Goal: Task Accomplishment & Management: Manage account settings

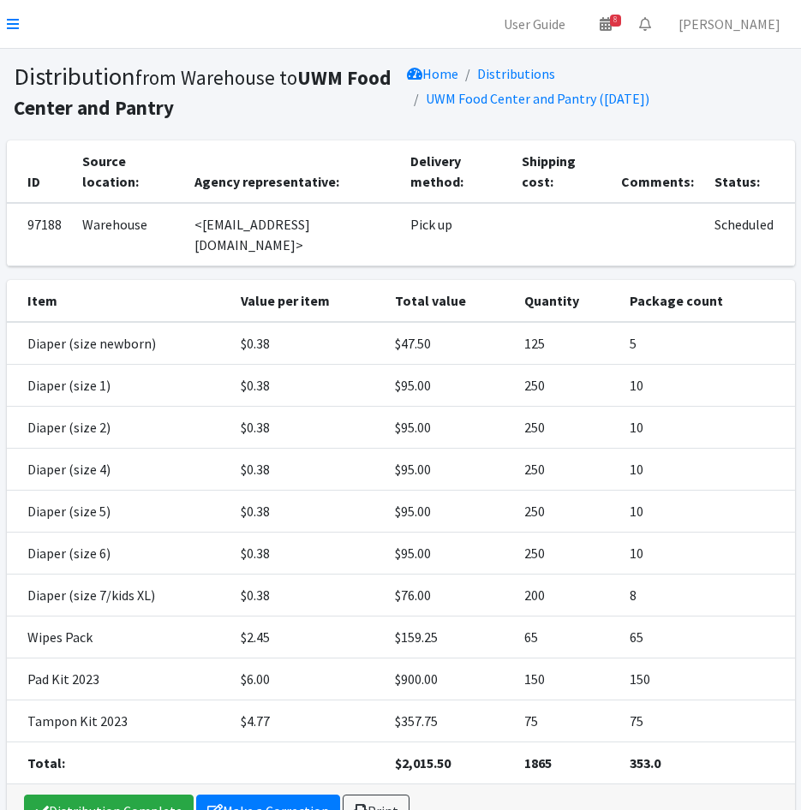
click at [4, 16] on nav "User Guide 8 8 Pick-ups remaining this week View Calendar 0 Requests 0 Partner …" at bounding box center [400, 24] width 801 height 49
click at [15, 21] on icon at bounding box center [13, 24] width 12 height 14
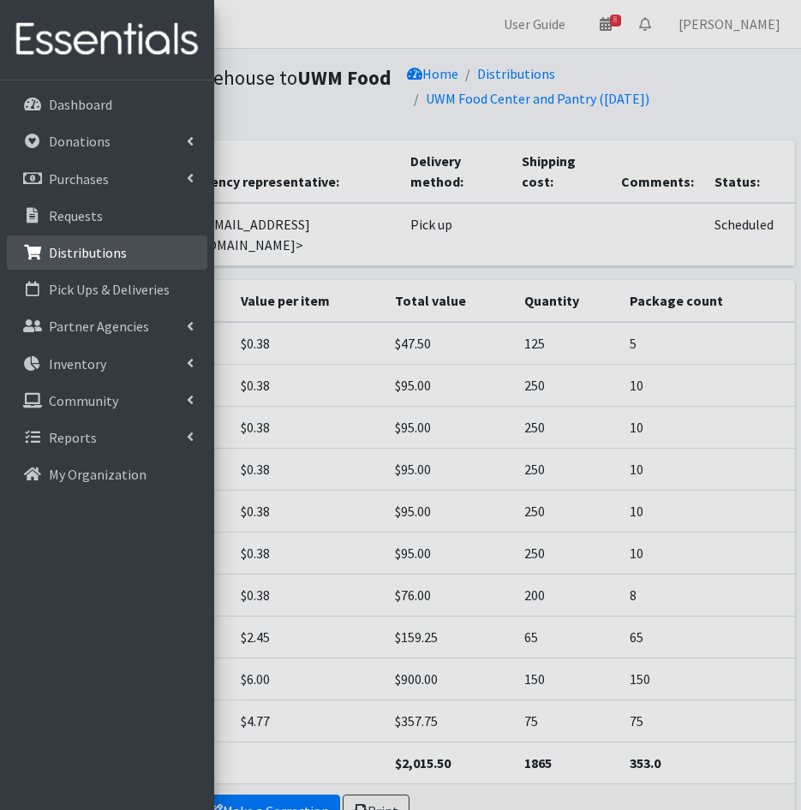
click at [87, 254] on p "Distributions" at bounding box center [88, 252] width 78 height 17
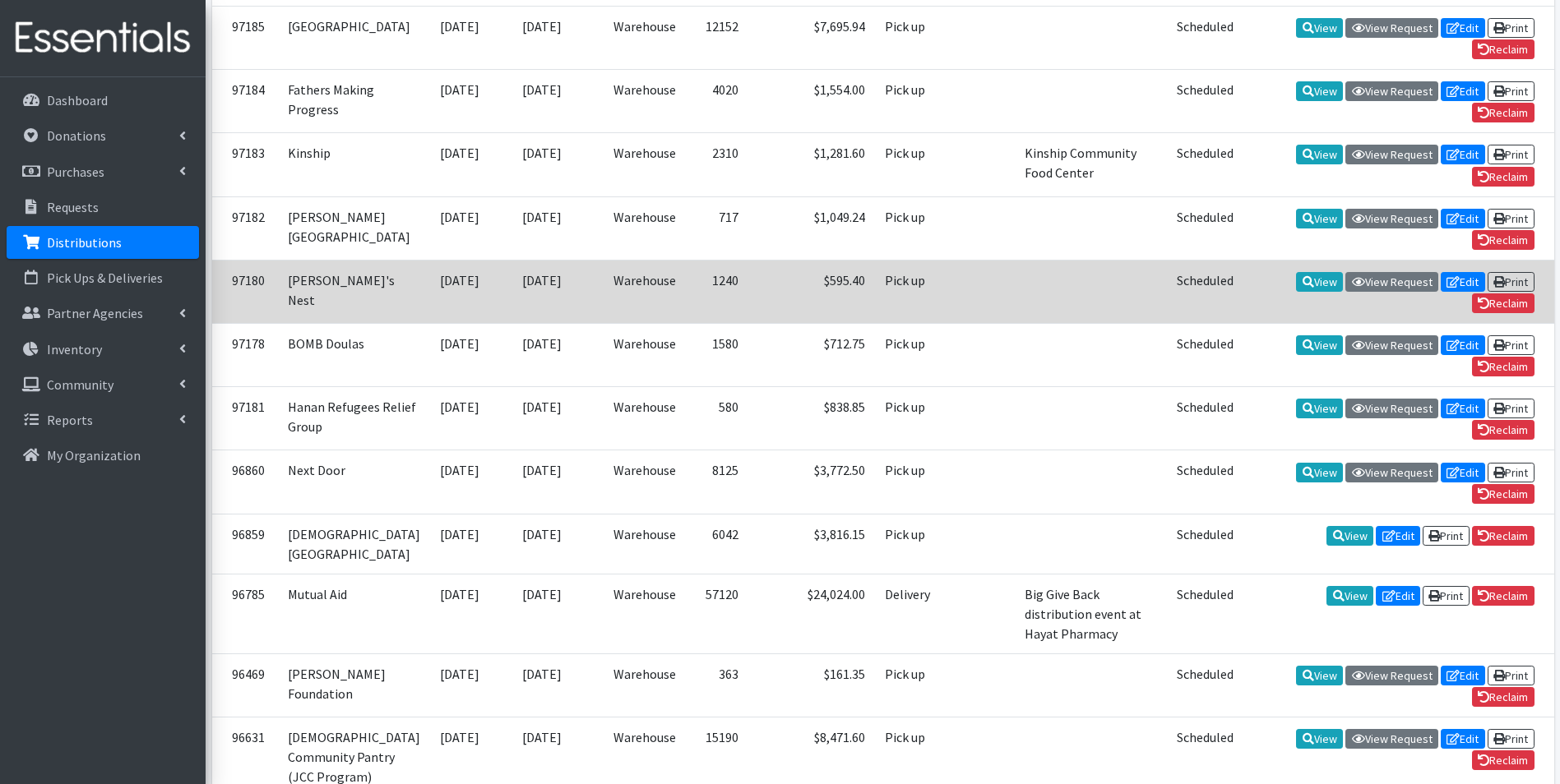
scroll to position [576, 0]
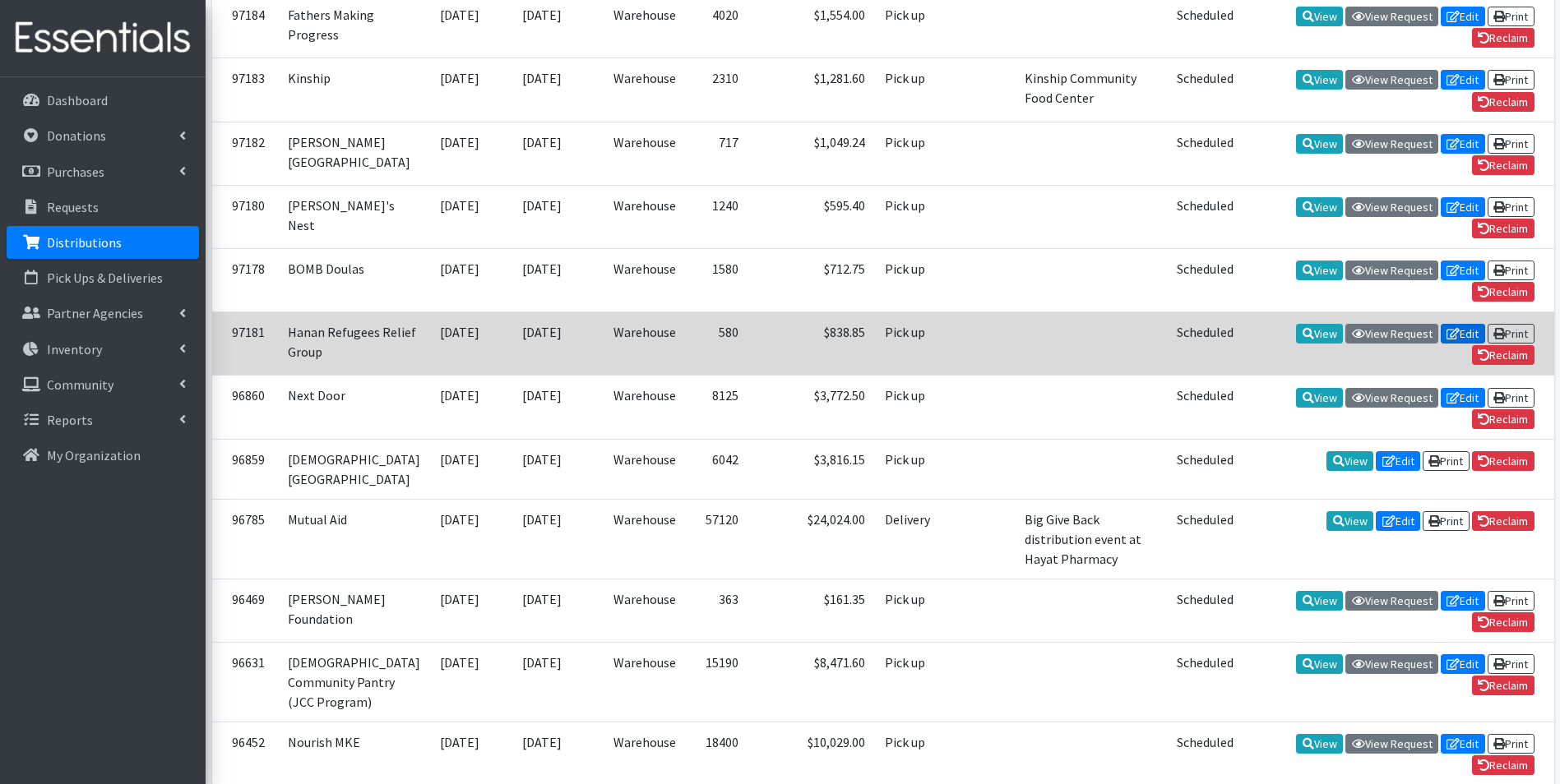
click at [1468, 344] on link "Edit" at bounding box center [1462, 333] width 44 height 20
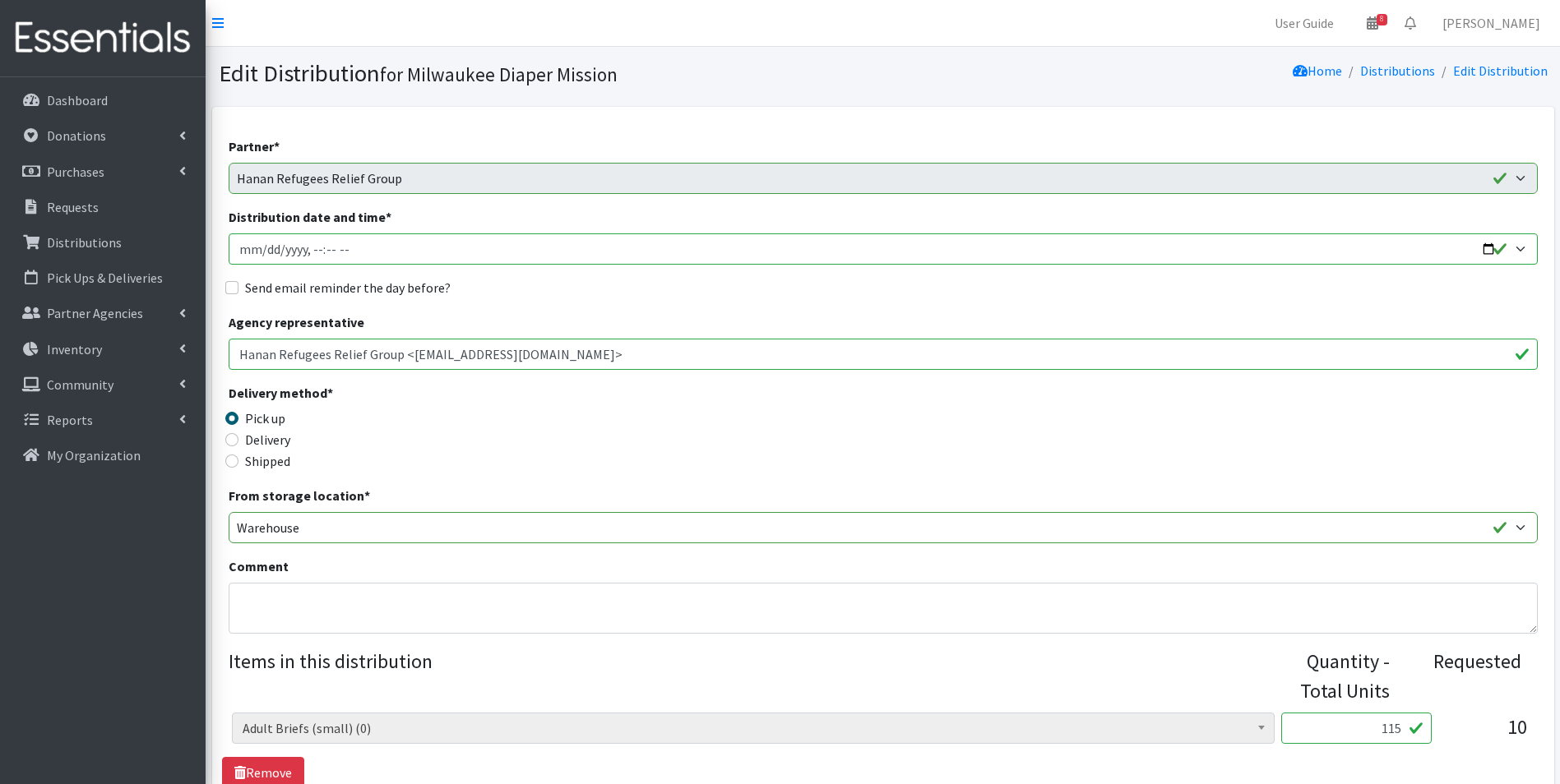
click at [269, 249] on input "Distribution date and time *" at bounding box center [882, 249] width 1308 height 32
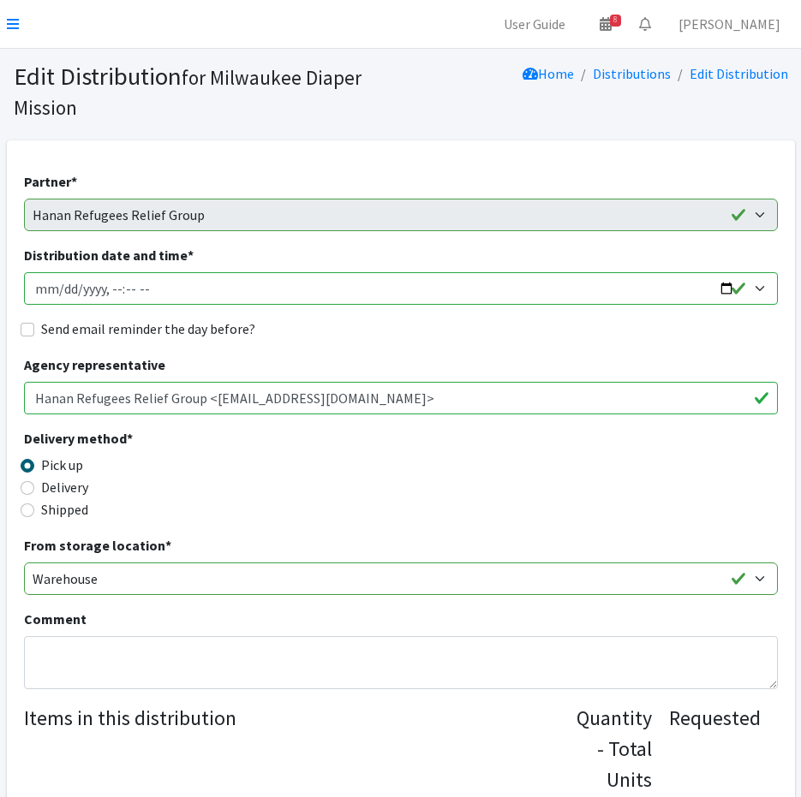
click at [58, 286] on input "Distribution date and time *" at bounding box center [401, 288] width 754 height 33
type input "2025-09-25T11:00"
click at [29, 331] on input "Send email reminder the day before?" at bounding box center [28, 330] width 14 height 14
checkbox input "true"
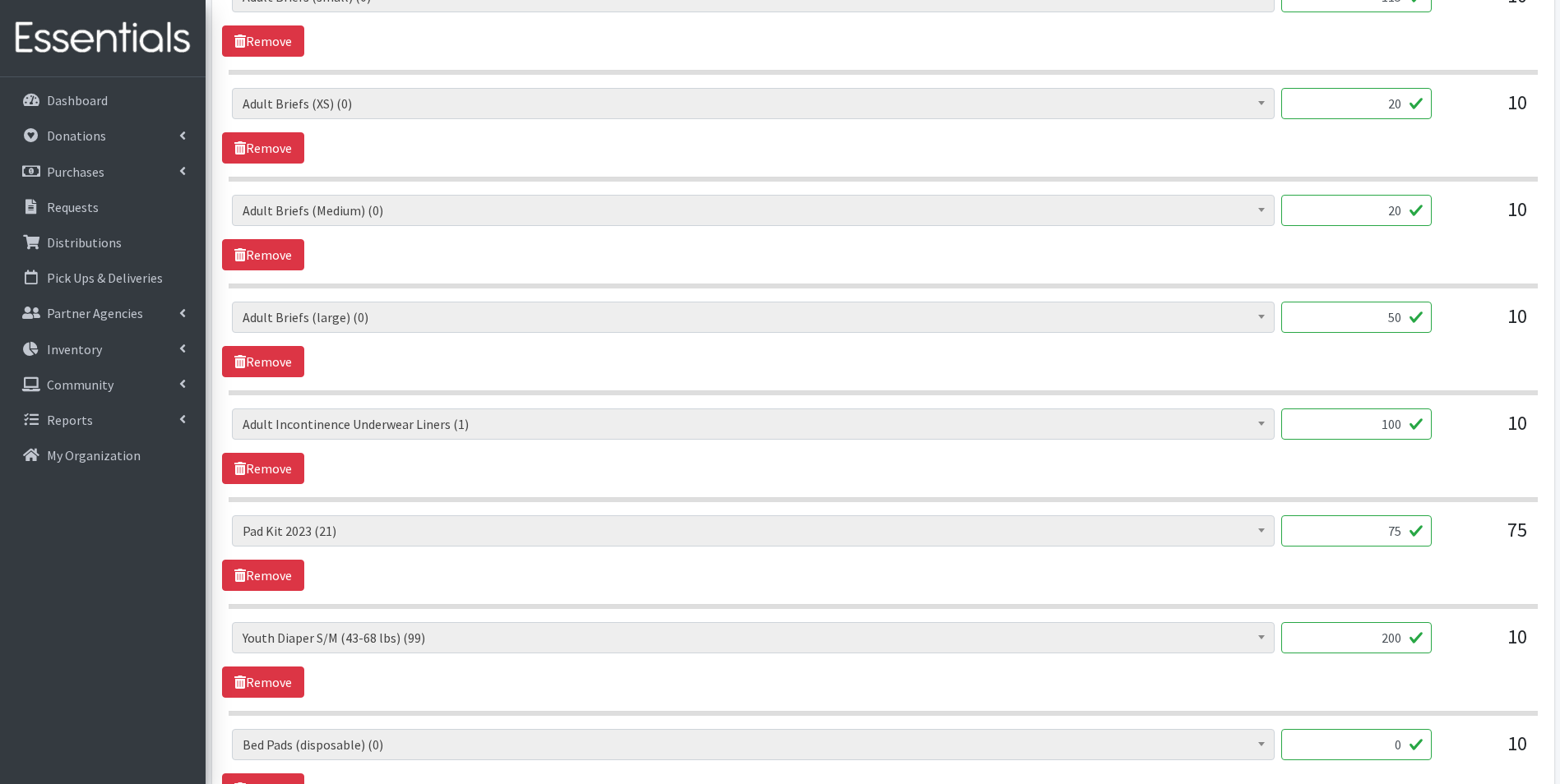
scroll to position [547, 0]
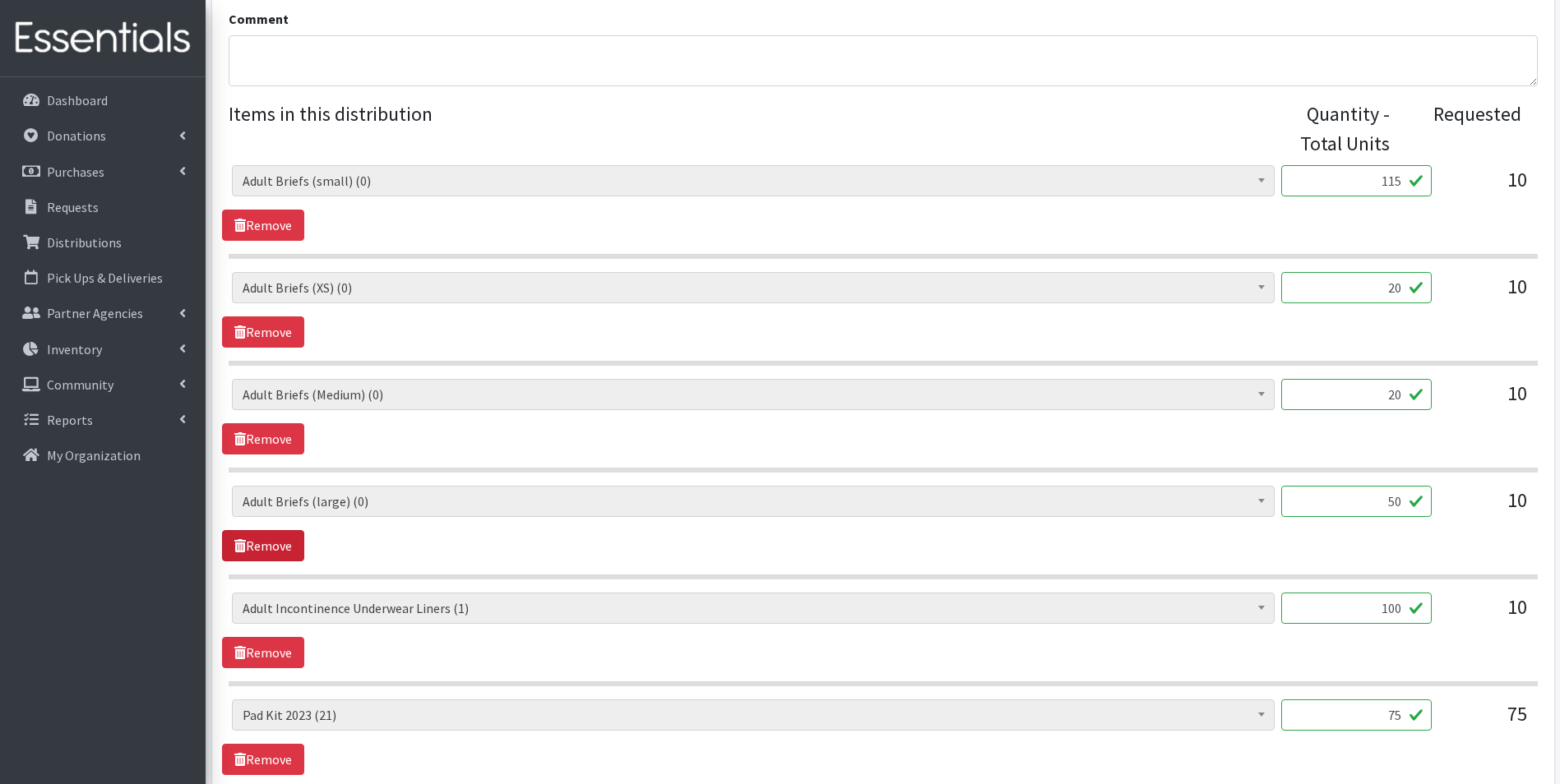
click at [279, 545] on link "Remove" at bounding box center [263, 545] width 83 height 32
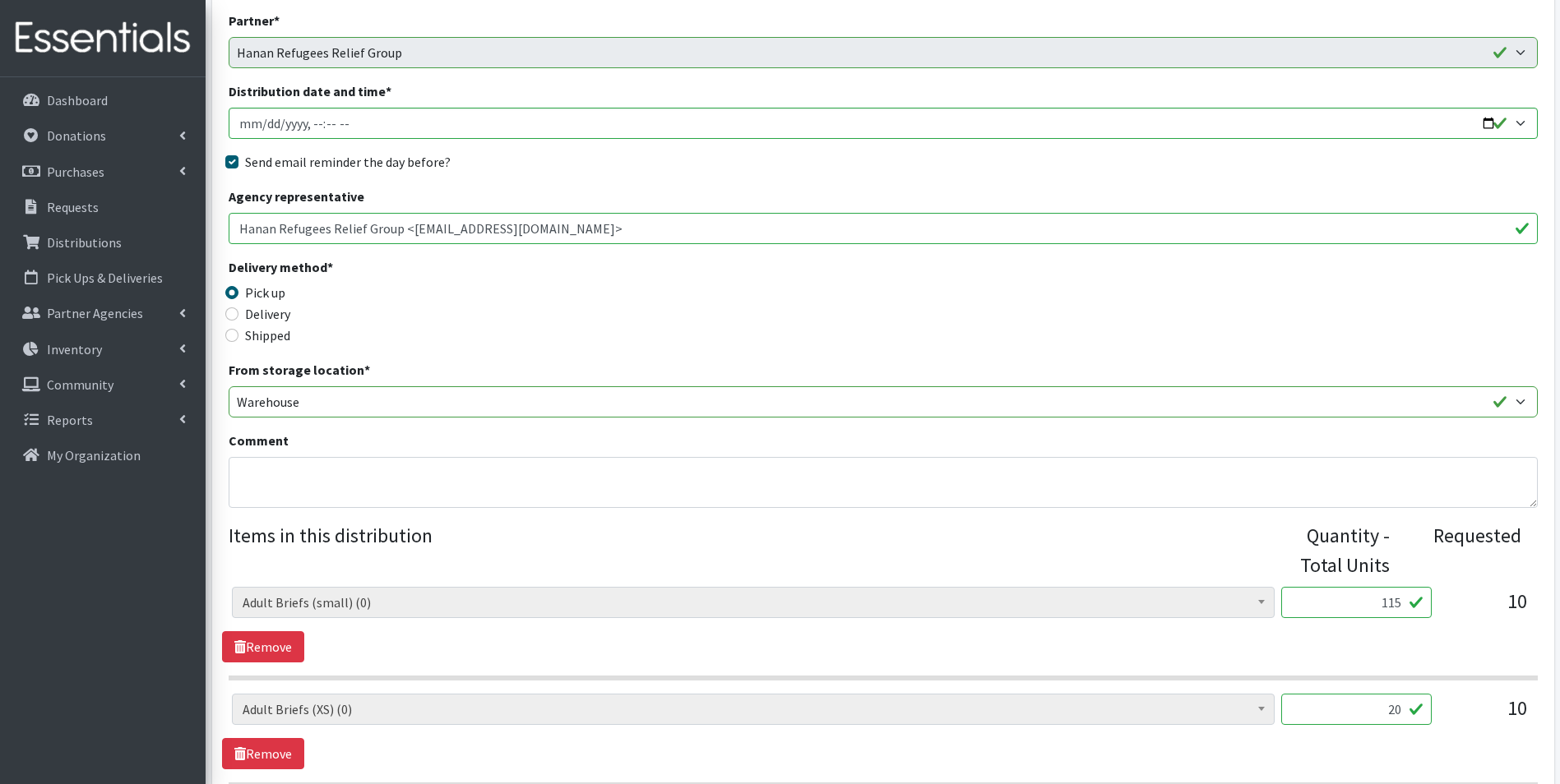
scroll to position [0, 0]
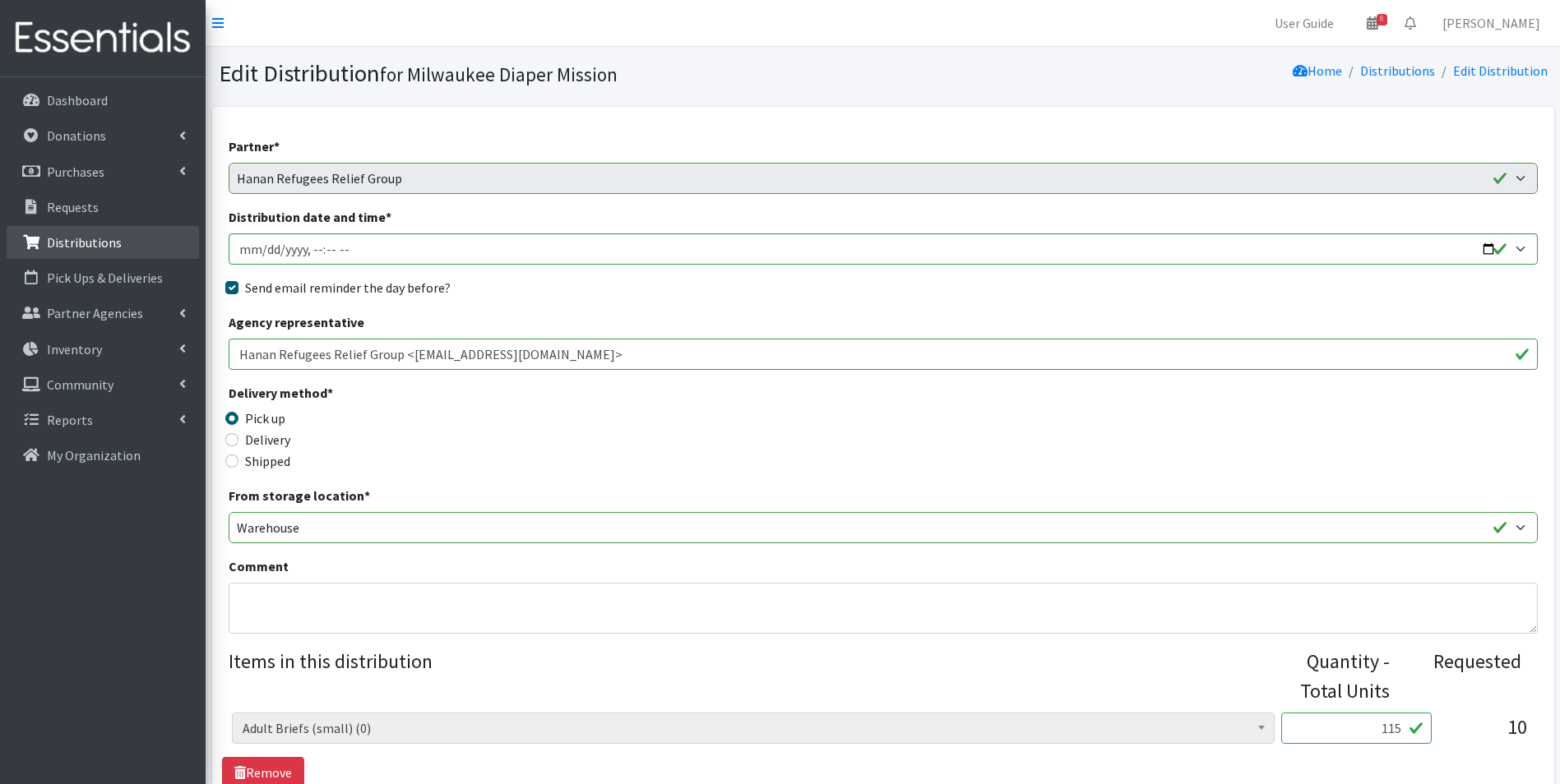
click at [92, 251] on link "Distributions" at bounding box center [103, 243] width 192 height 33
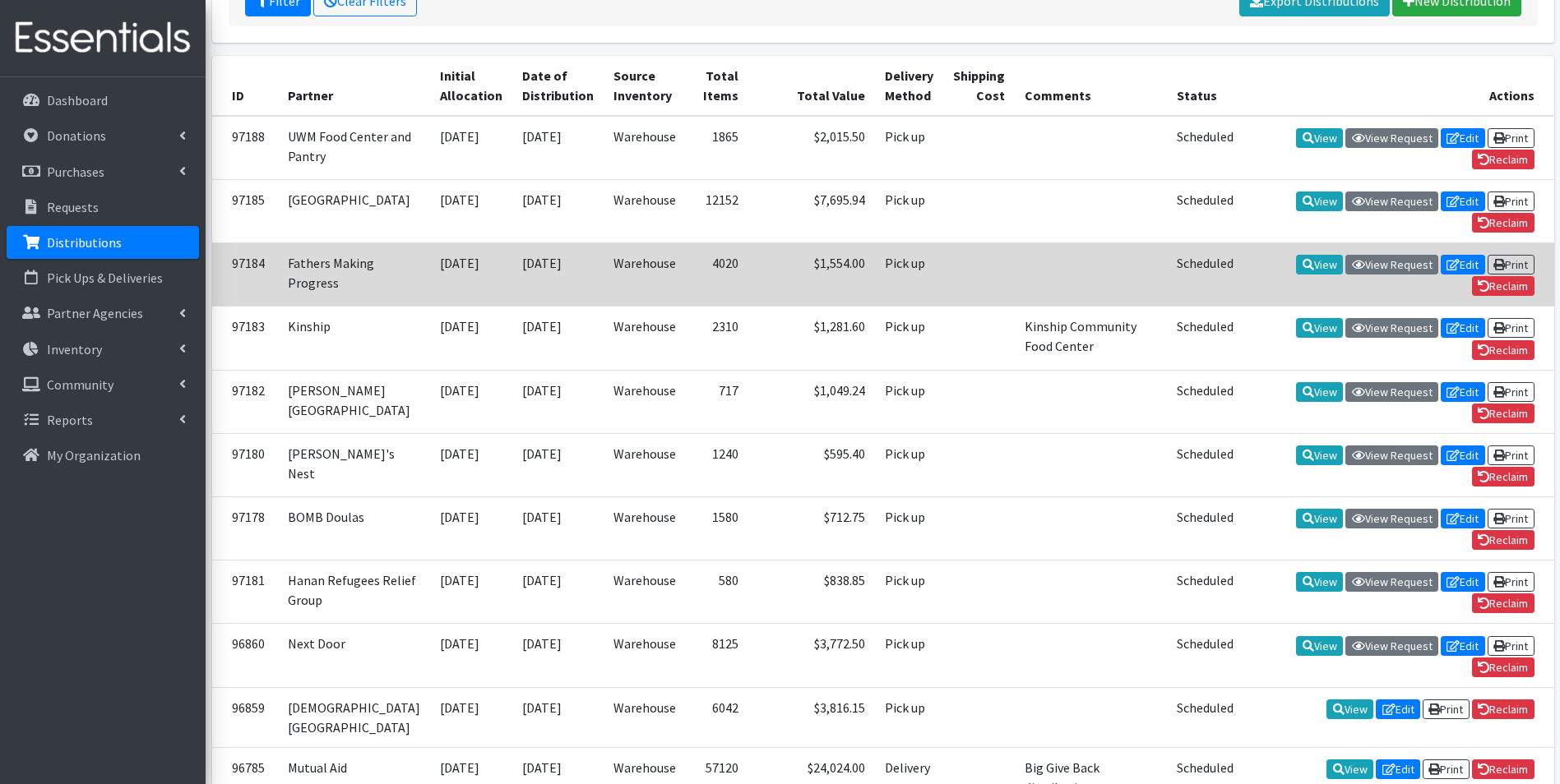
scroll to position [329, 0]
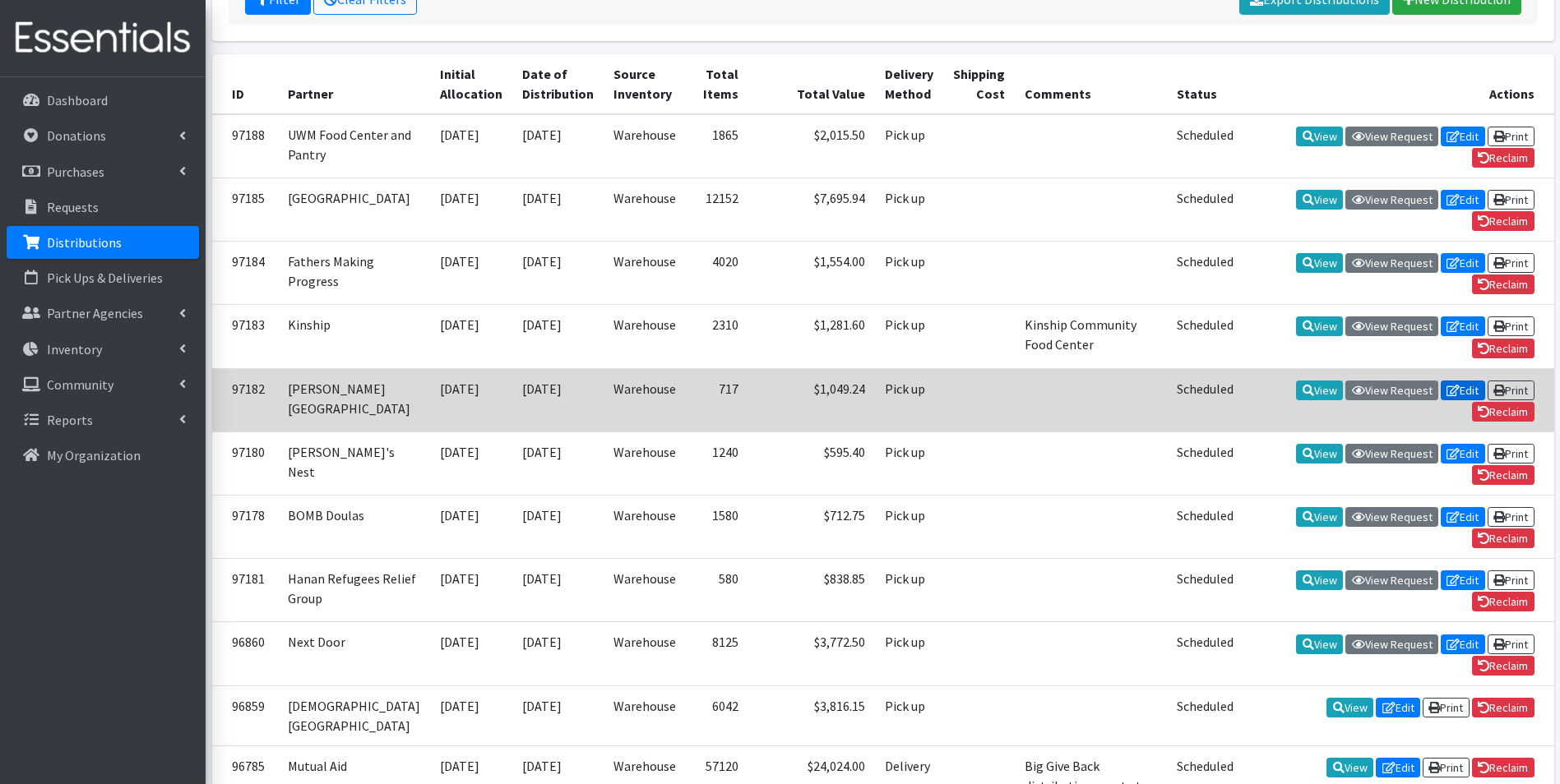
click at [1458, 400] on link "Edit" at bounding box center [1462, 391] width 44 height 20
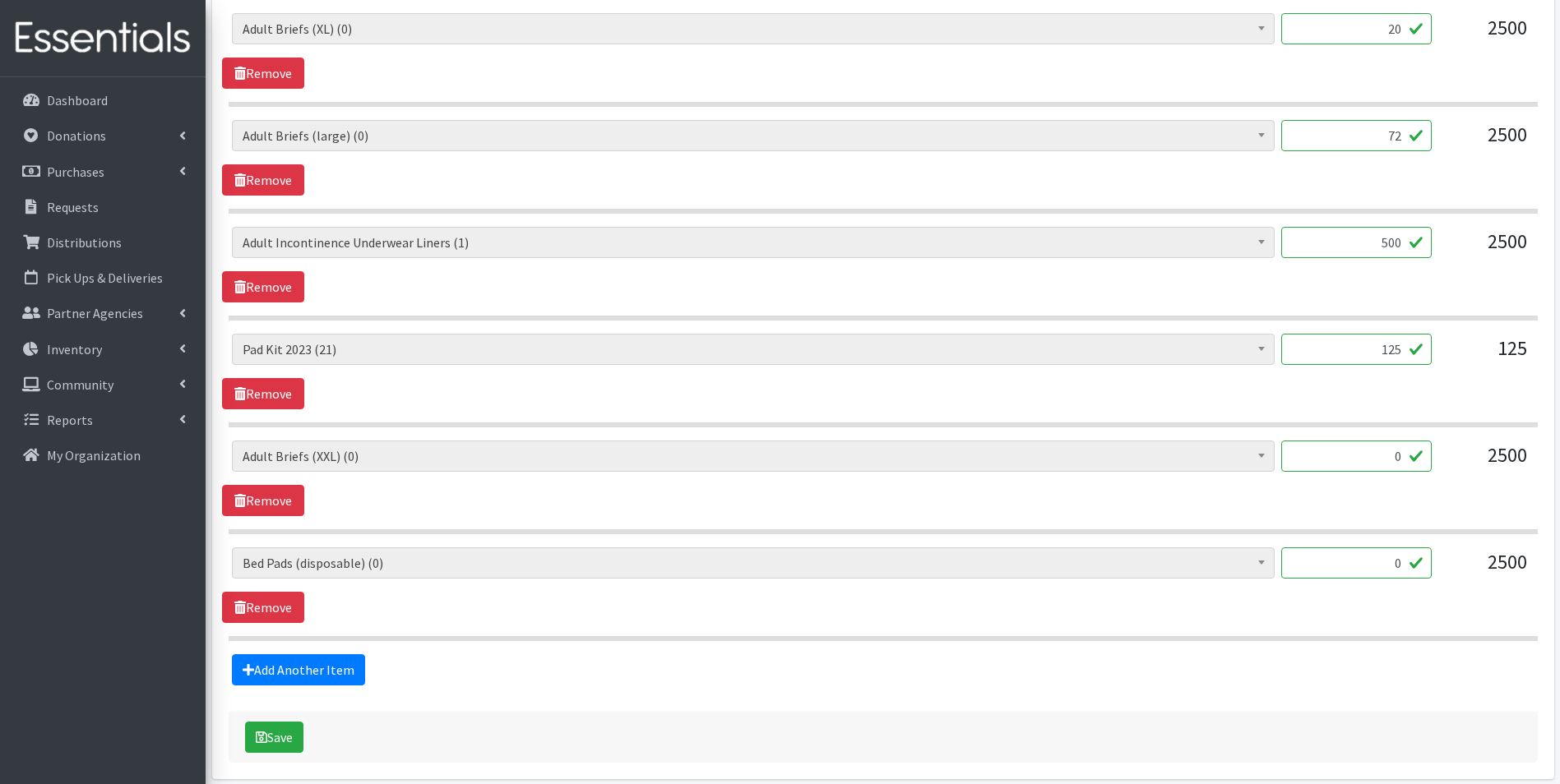
scroll to position [740, 0]
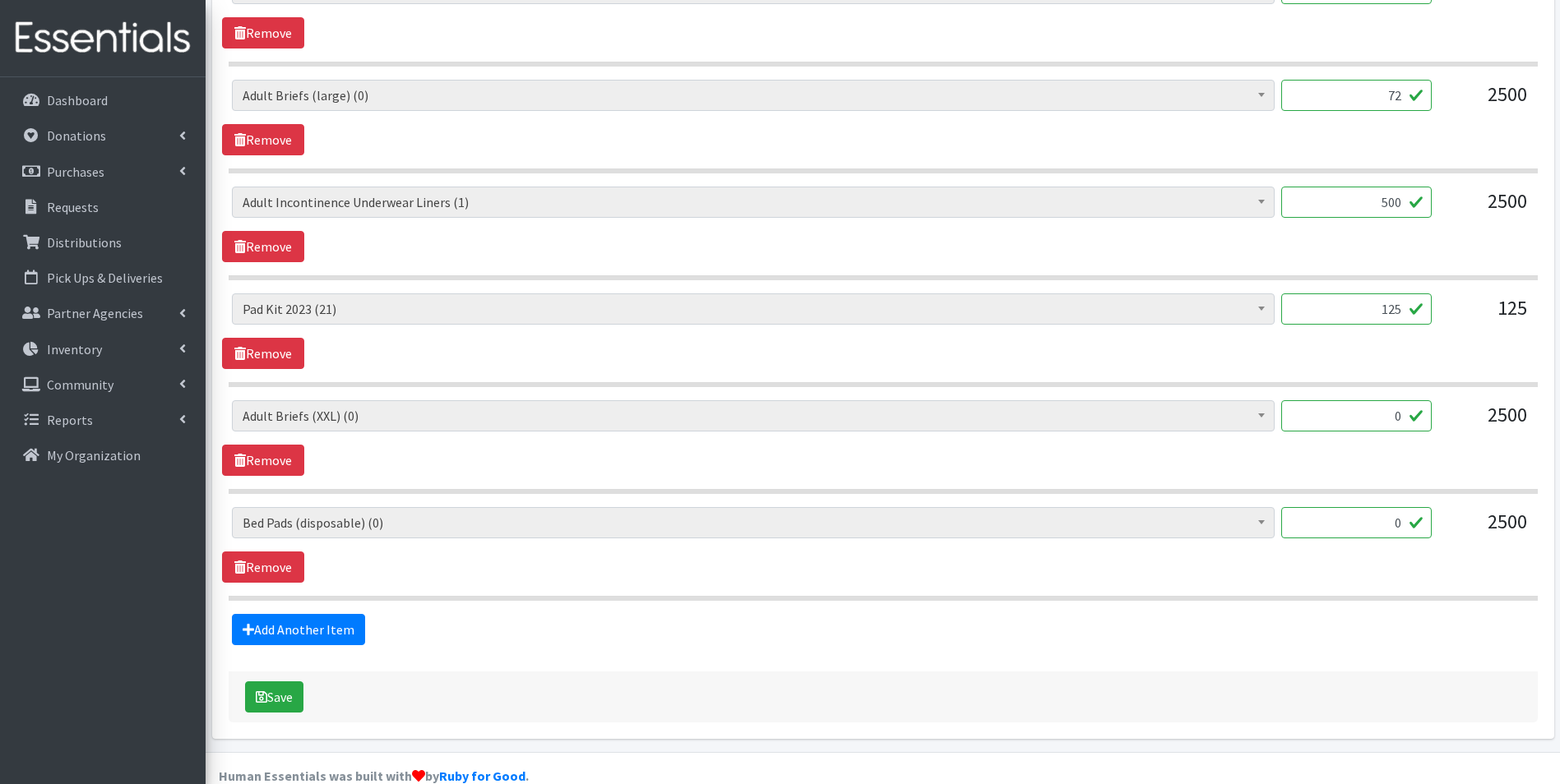
drag, startPoint x: 1341, startPoint y: 237, endPoint x: 1356, endPoint y: 229, distance: 17.0
click at [1341, 237] on div "AIO's (Newborn) (12) AIO's (Sized) (44) Adult Briefs (Medium) (0) Adult Briefs …" at bounding box center [882, 224] width 1321 height 76
click at [1395, 205] on input "500" at bounding box center [1356, 202] width 151 height 32
drag, startPoint x: 1381, startPoint y: 205, endPoint x: 1457, endPoint y: 217, distance: 76.9
click at [1457, 217] on div "AIO's (Newborn) (12) AIO's (Sized) (44) Adult Briefs (Medium) (0) Adult Briefs …" at bounding box center [883, 208] width 1302 height 44
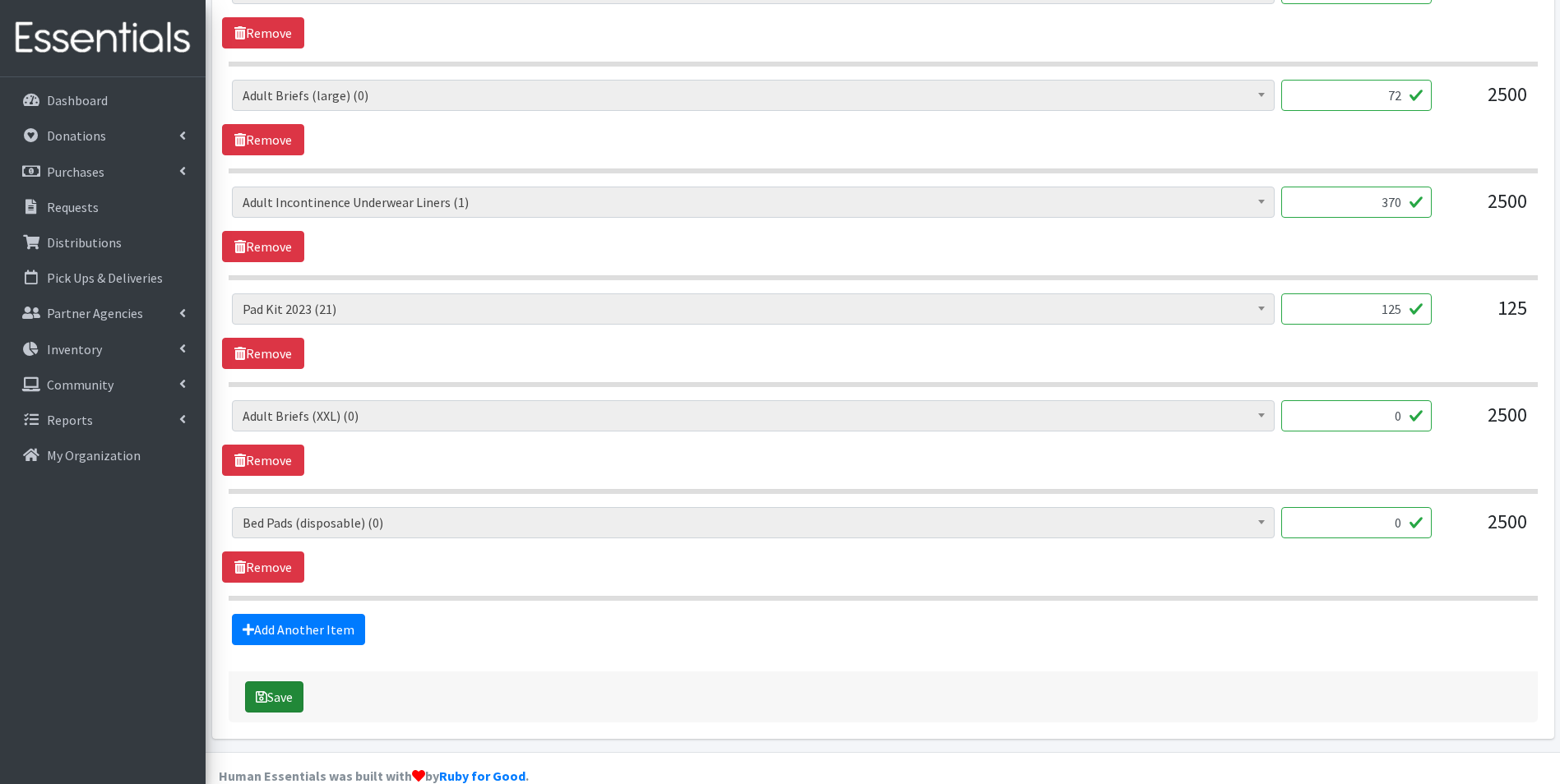
type input "370"
click at [295, 696] on button "Save" at bounding box center [274, 697] width 59 height 32
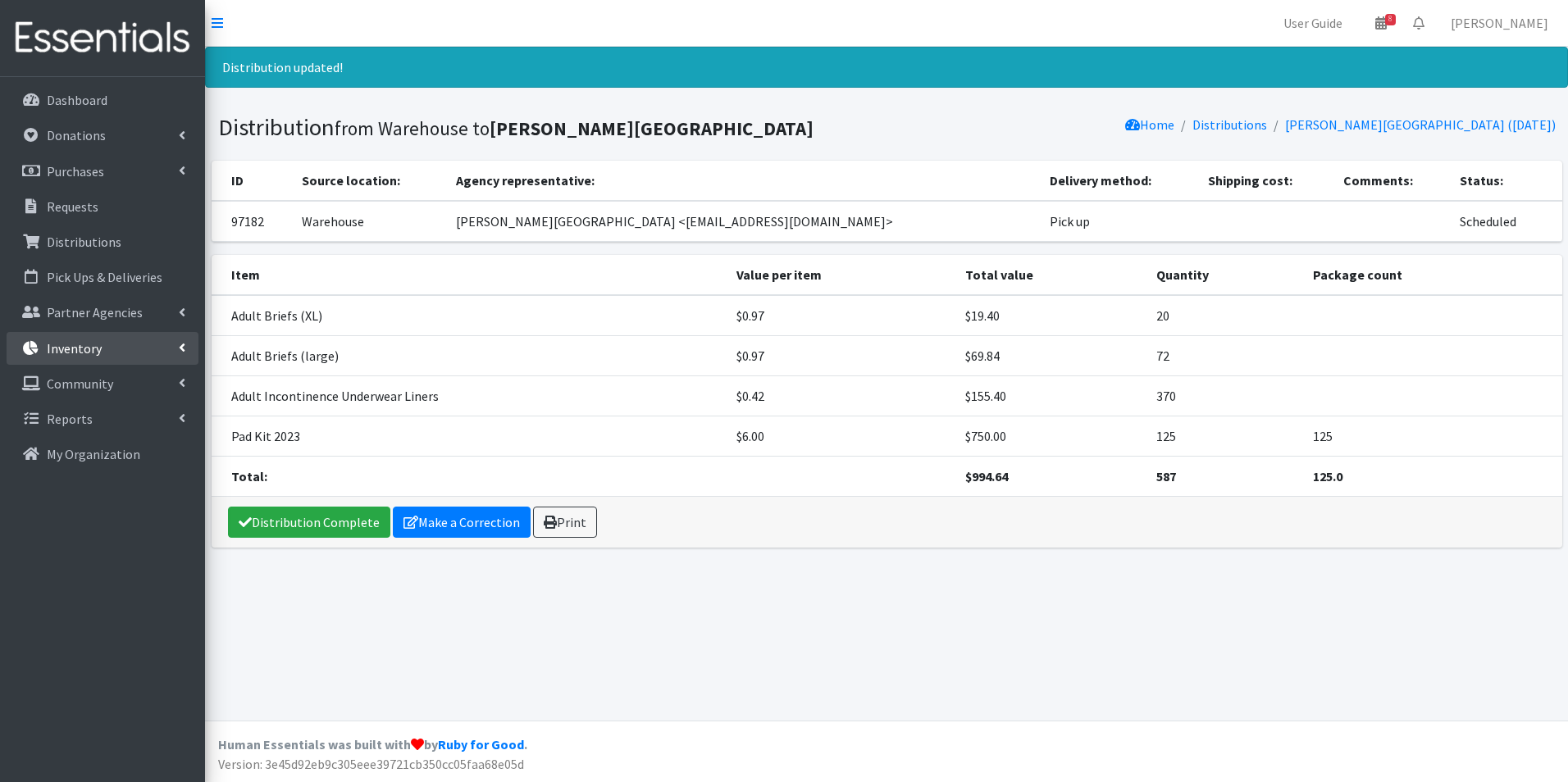
click at [79, 346] on p "Inventory" at bounding box center [74, 347] width 55 height 16
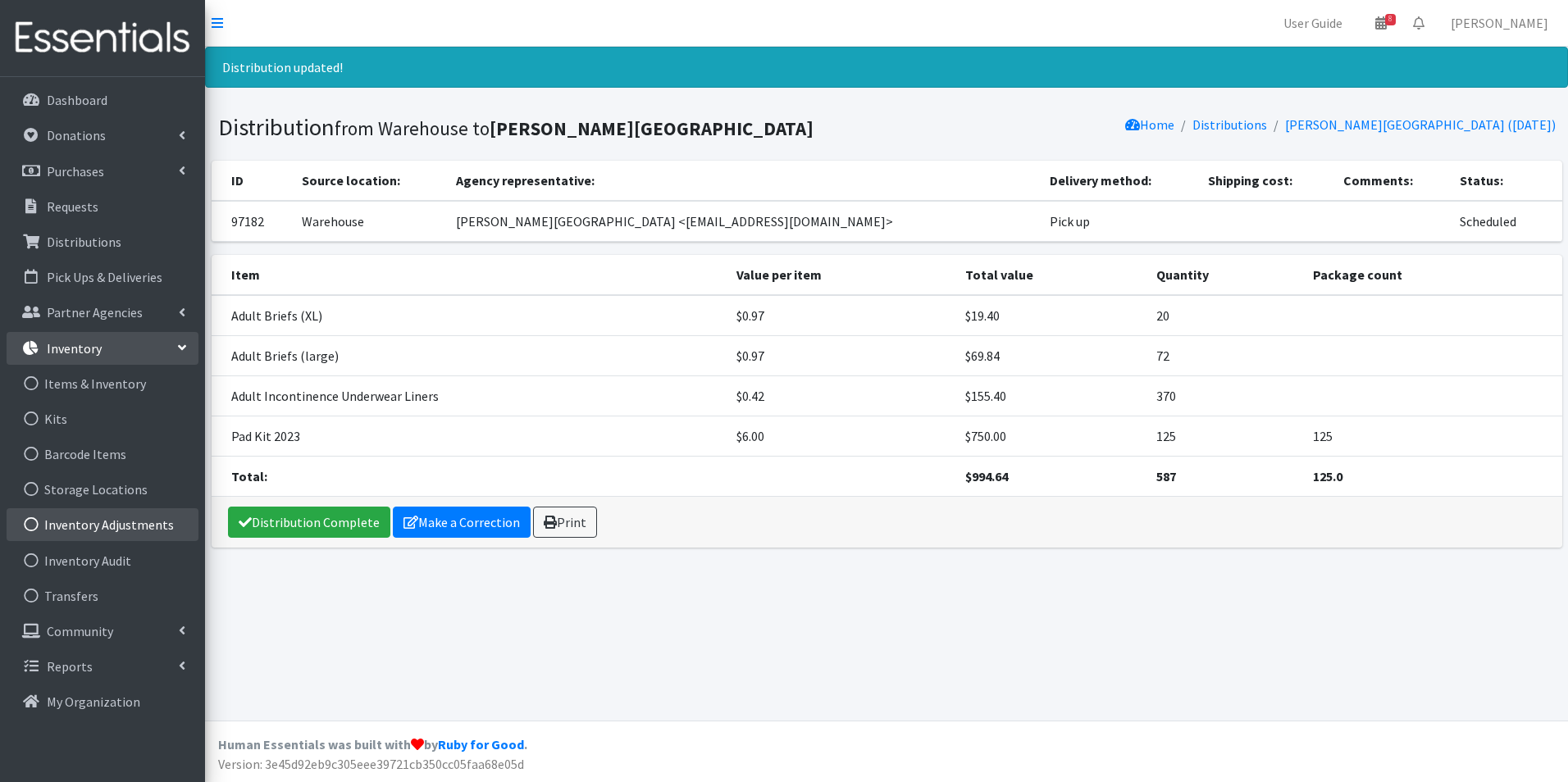
click at [100, 522] on link "Inventory Adjustments" at bounding box center [102, 525] width 191 height 33
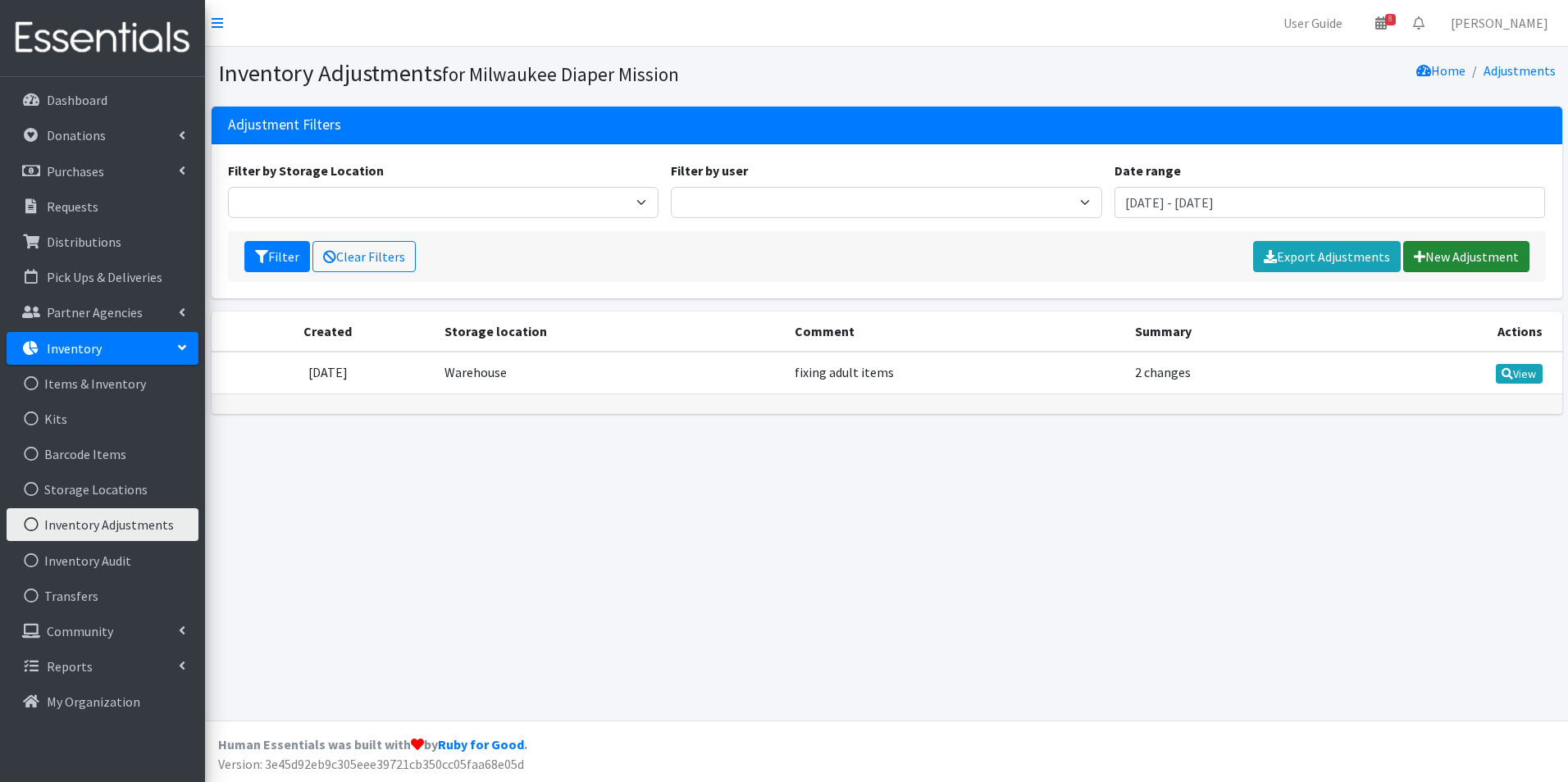
click at [1447, 254] on link "New Adjustment" at bounding box center [1466, 257] width 126 height 32
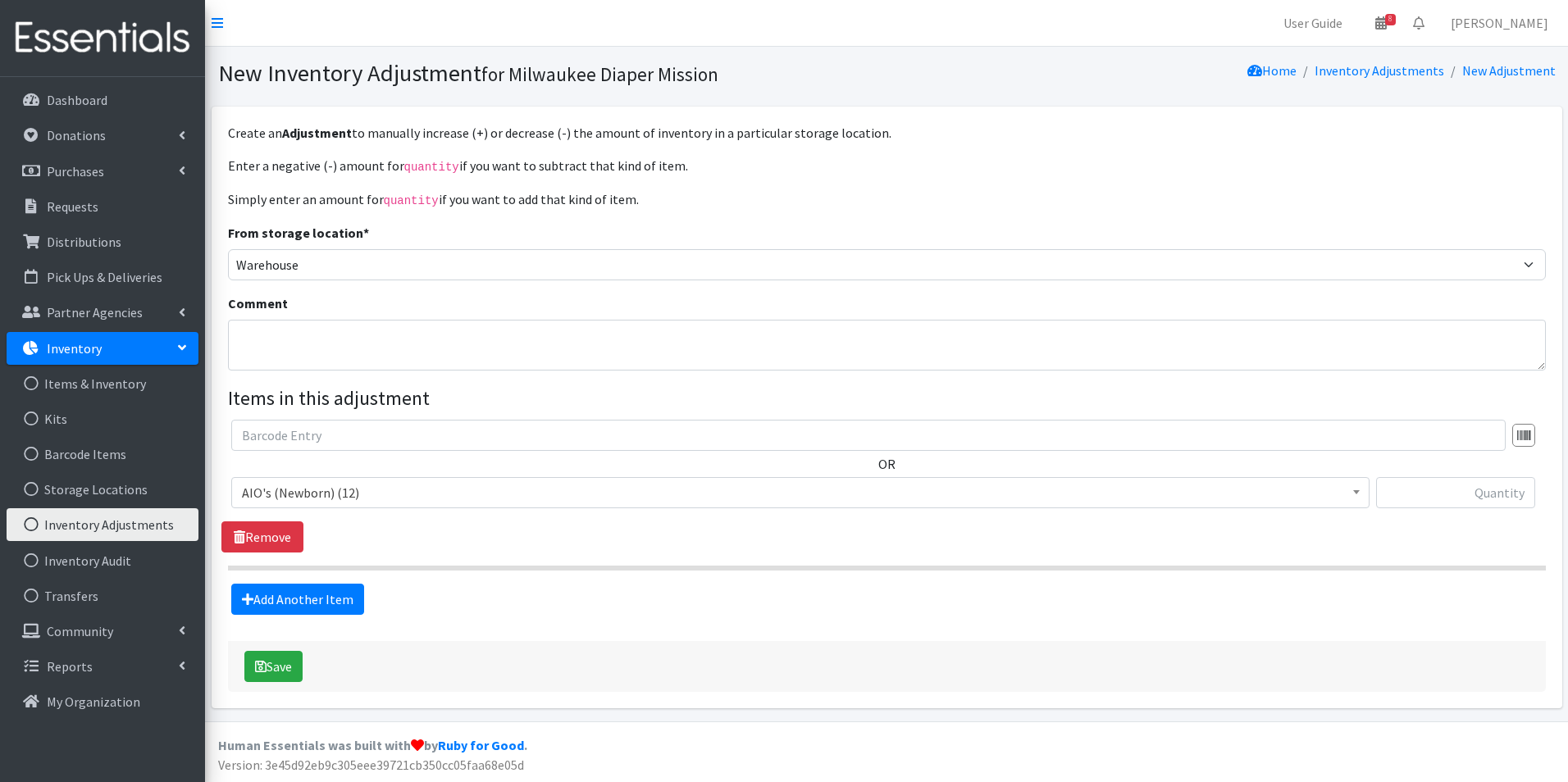
click at [427, 496] on span "AIO's (Newborn) (12)" at bounding box center [800, 493] width 1116 height 23
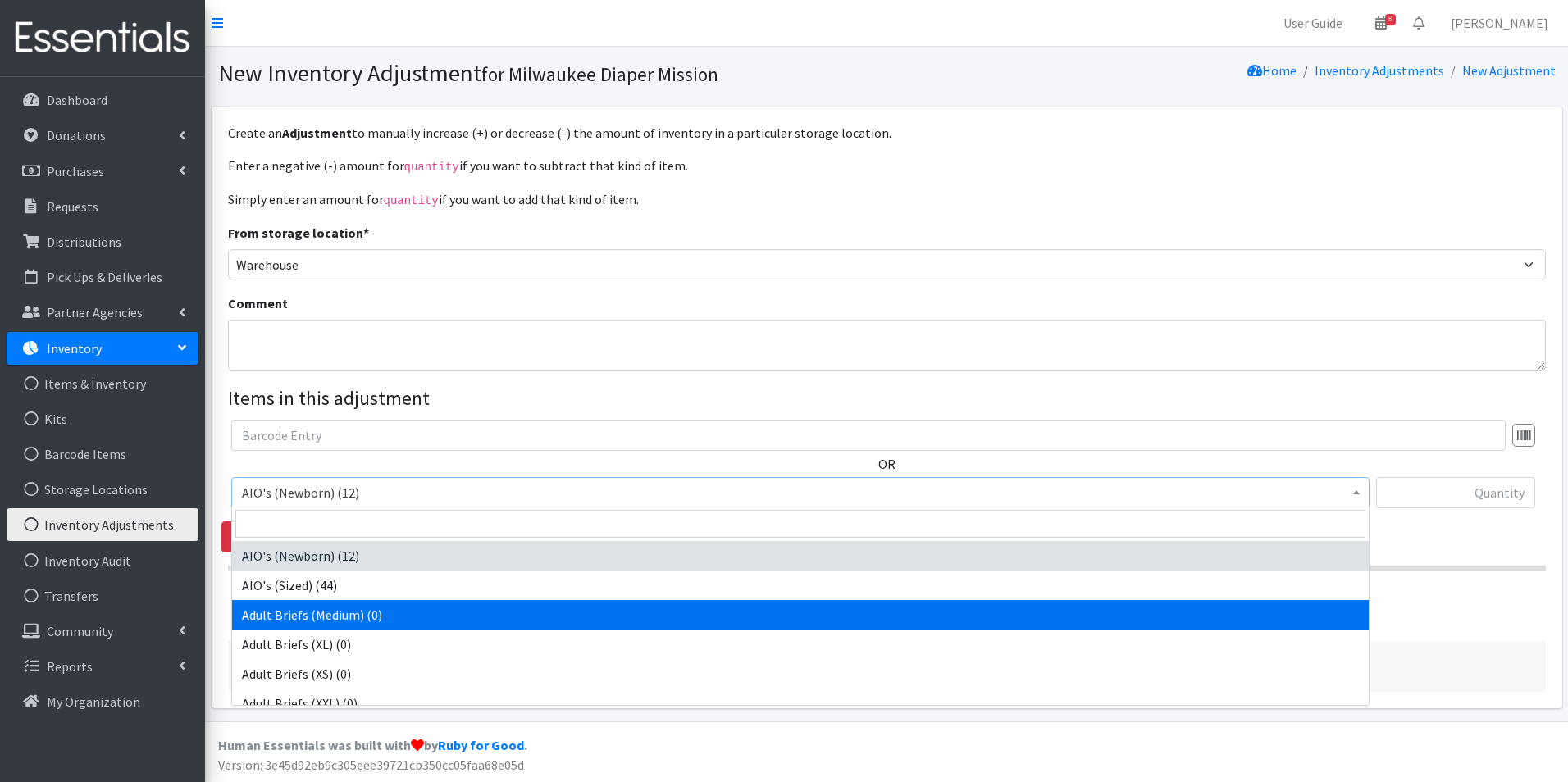
select select "11412"
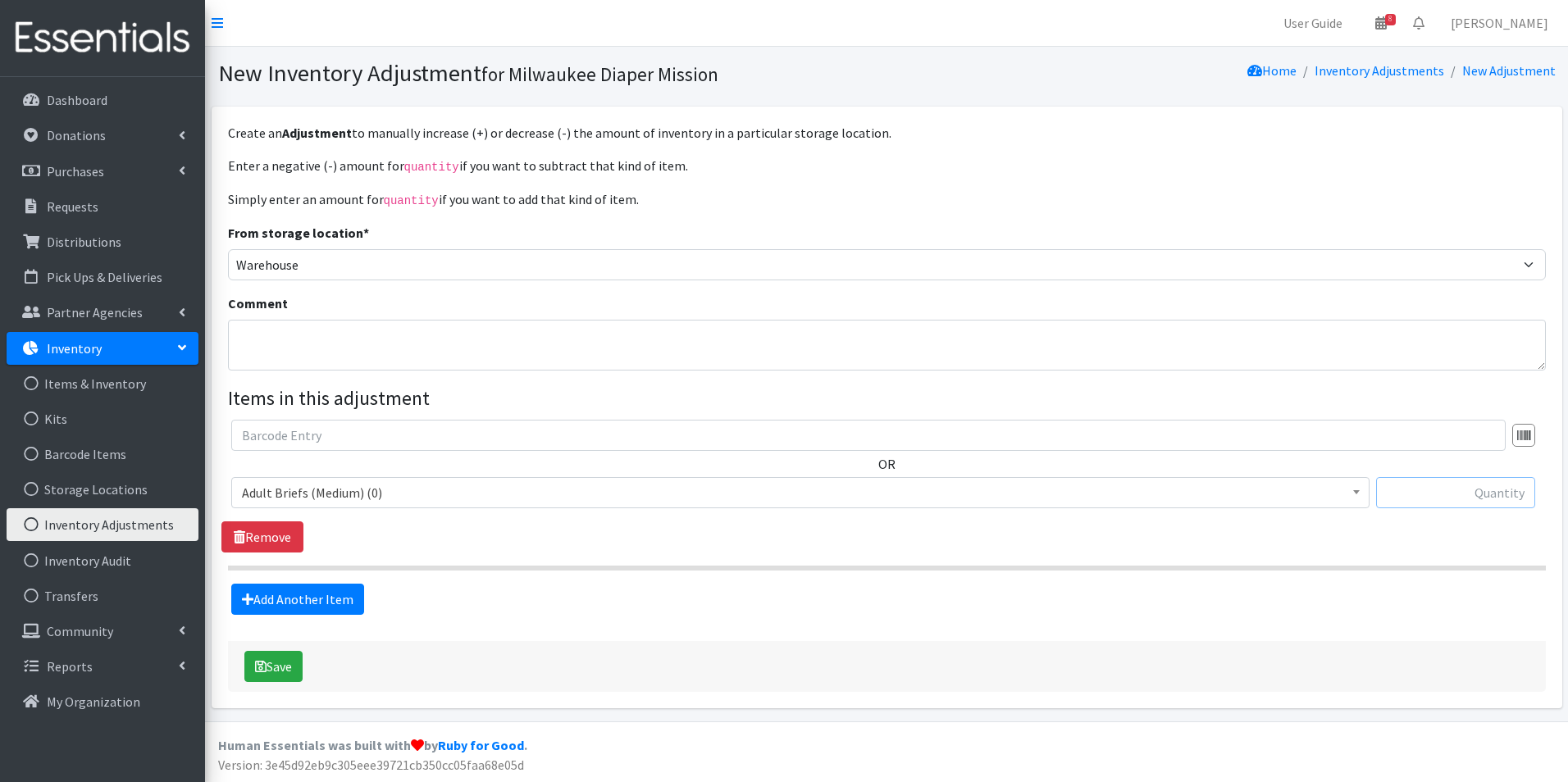
click at [1502, 480] on input "text" at bounding box center [1455, 492] width 159 height 32
type input "29"
click at [345, 593] on link "Add Another Item" at bounding box center [298, 599] width 133 height 32
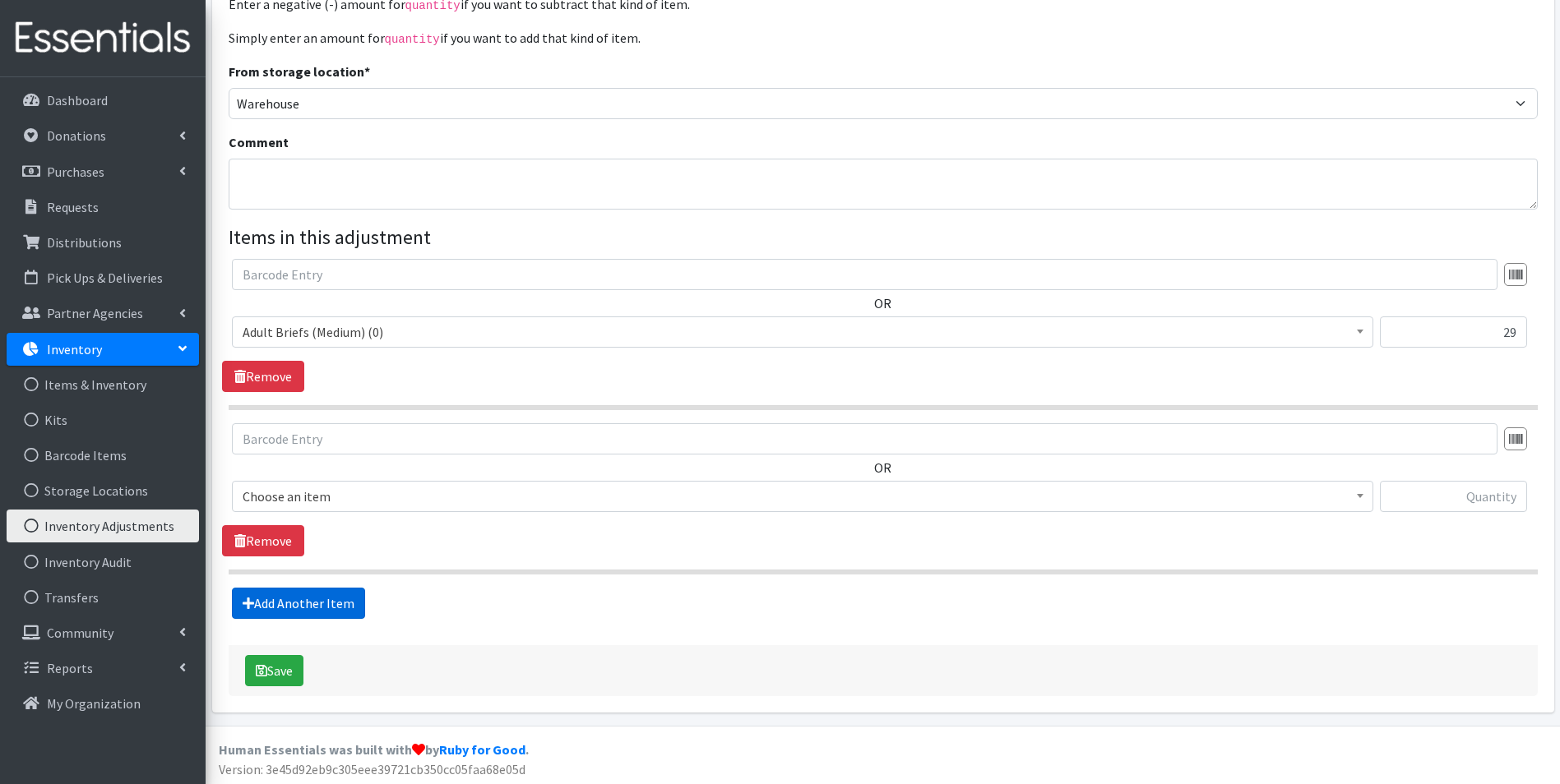
scroll to position [163, 0]
click at [393, 489] on span "AIO's (Newborn) (12)" at bounding box center [803, 495] width 1119 height 23
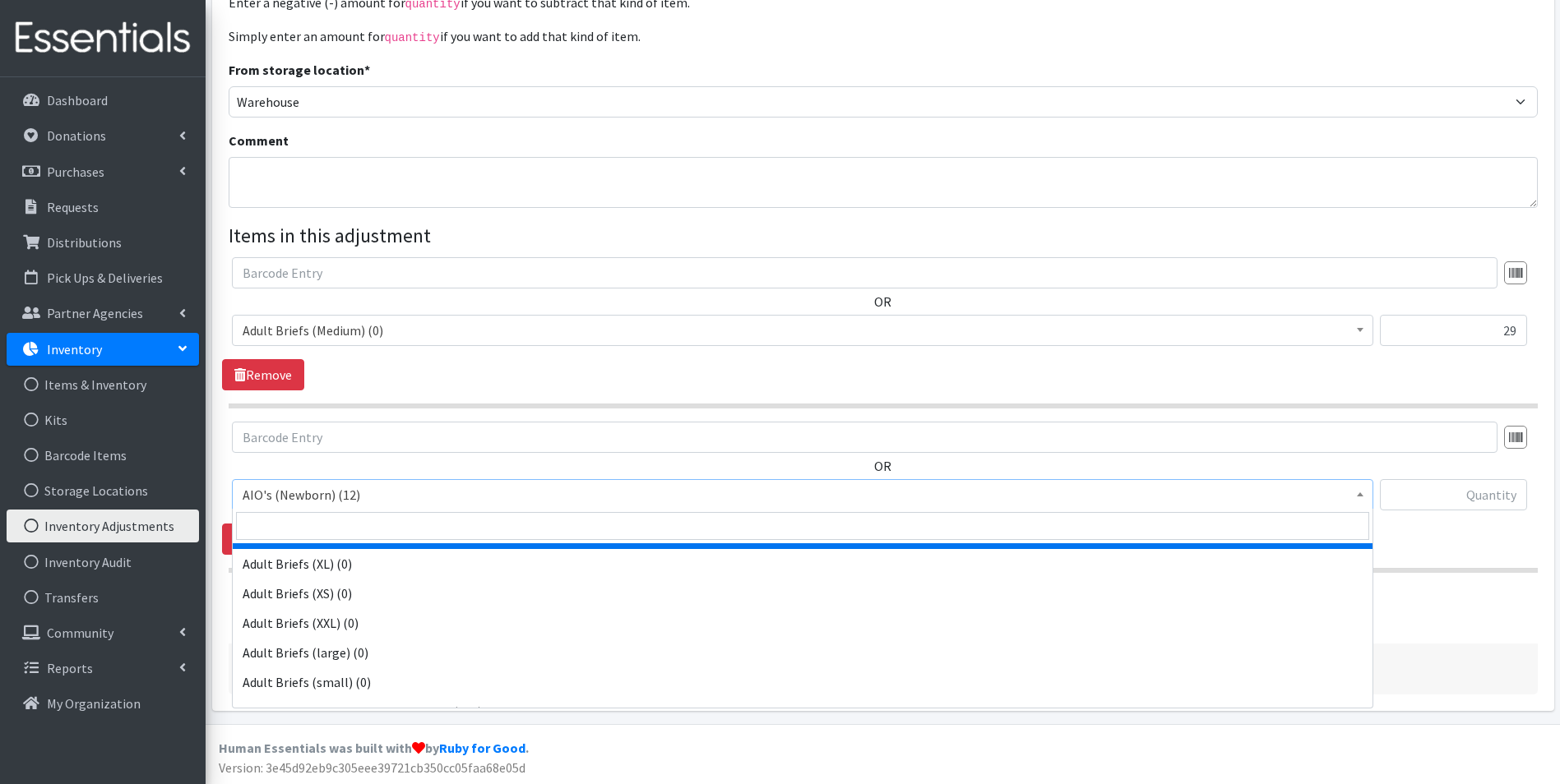
scroll to position [164, 0]
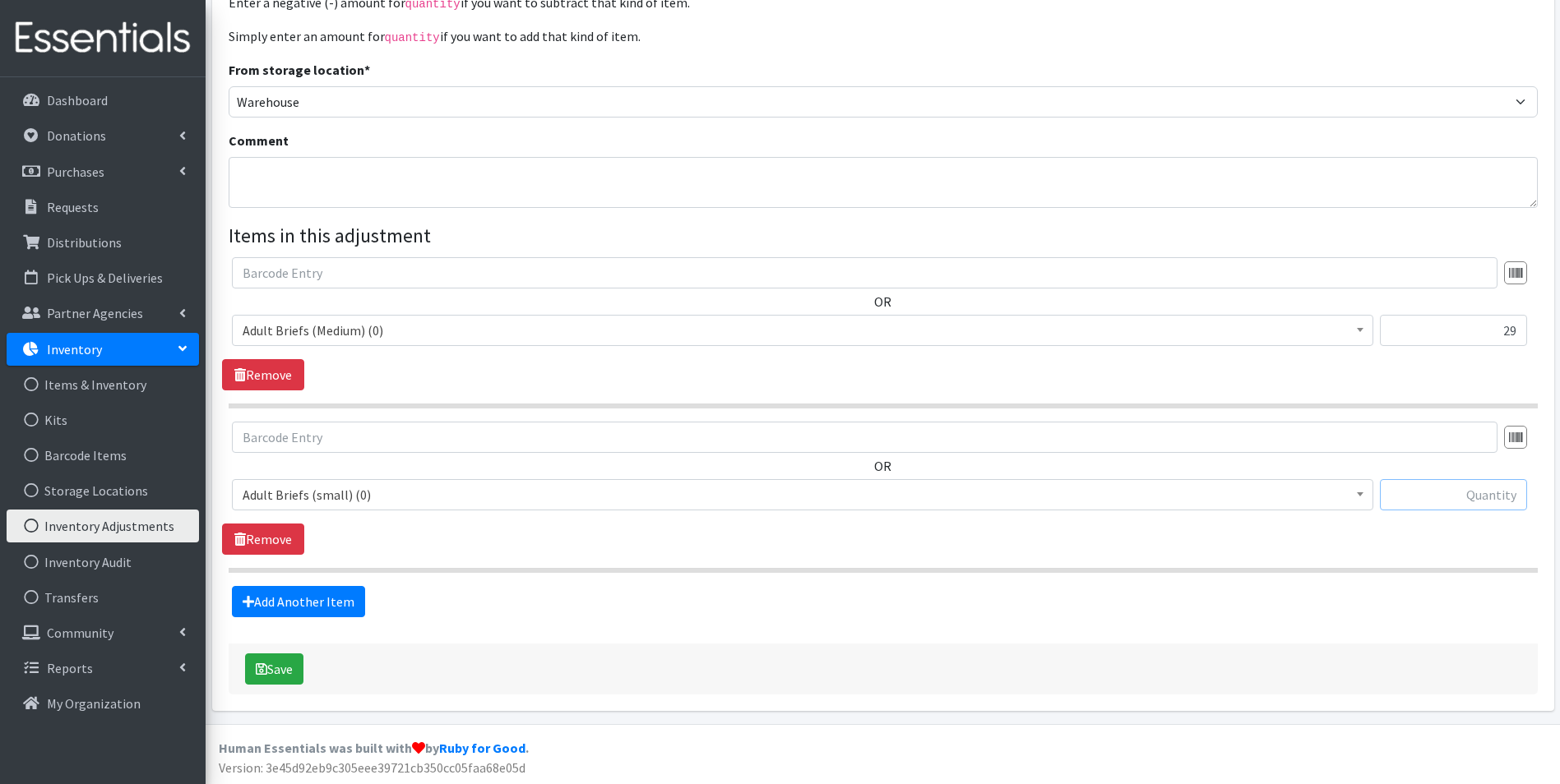
click at [1452, 486] on input "text" at bounding box center [1452, 494] width 147 height 32
click at [830, 501] on span "Adult Briefs (small) (0)" at bounding box center [803, 495] width 1119 height 23
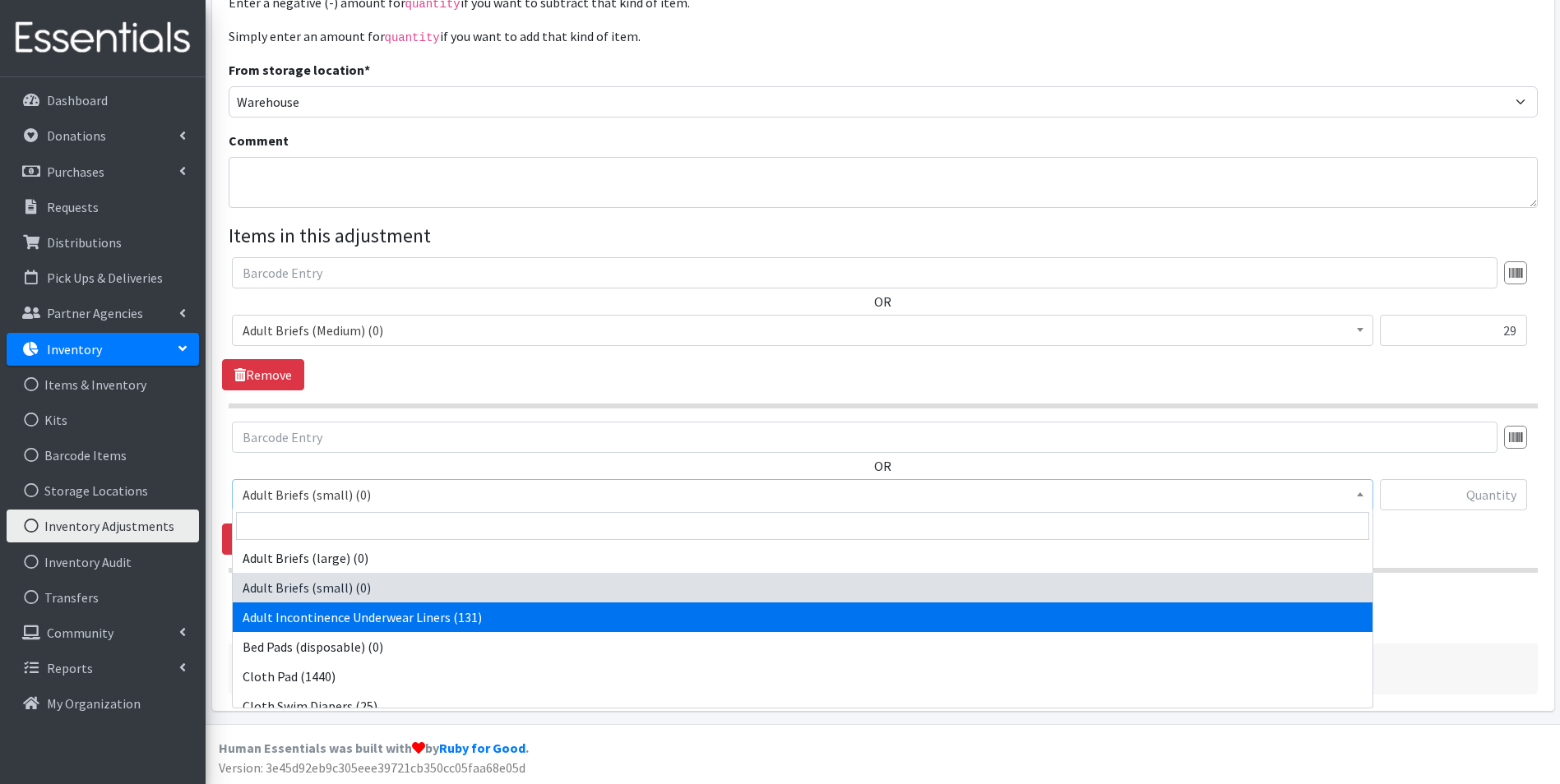
scroll to position [95, 0]
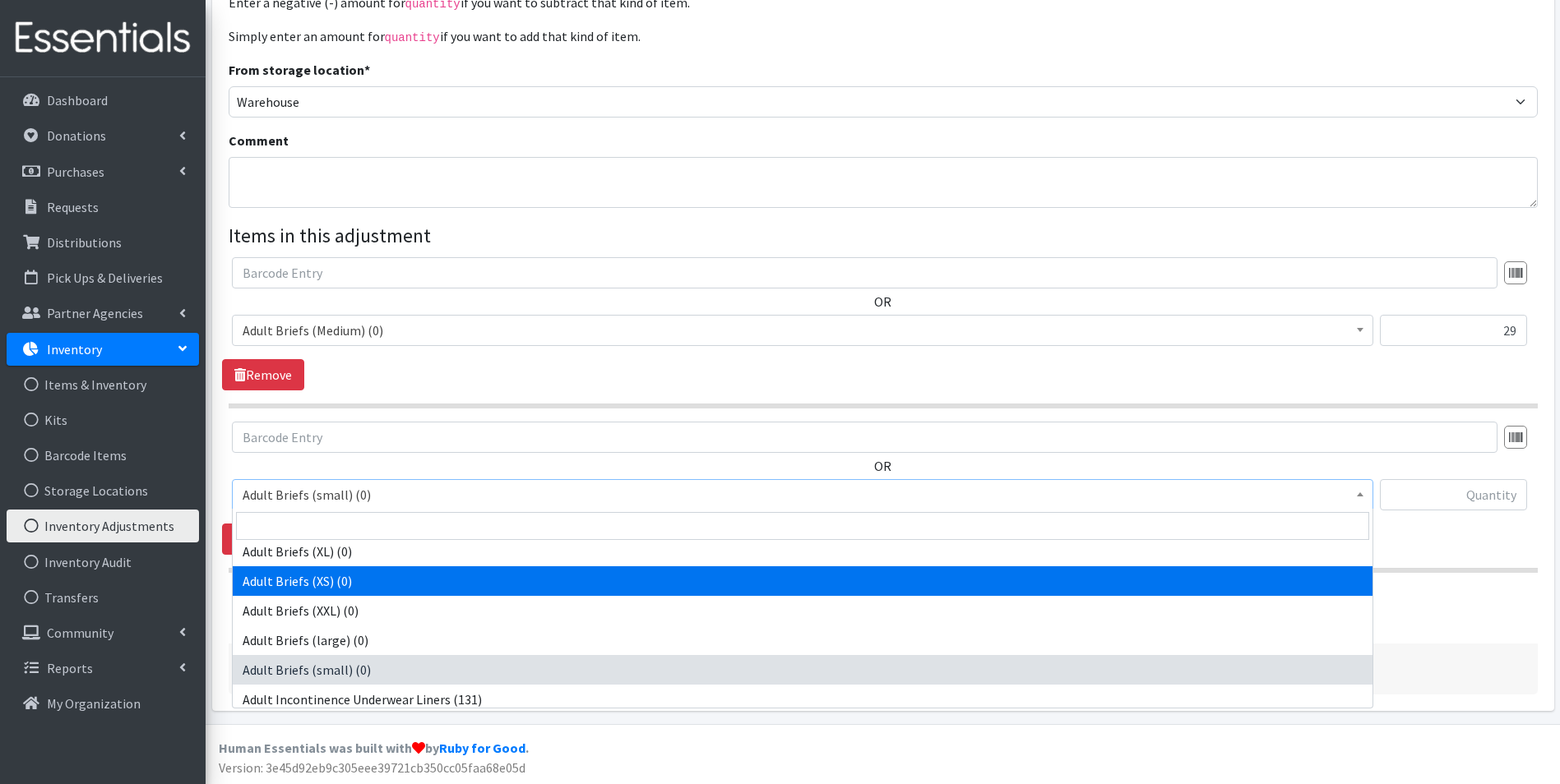
select select "11411"
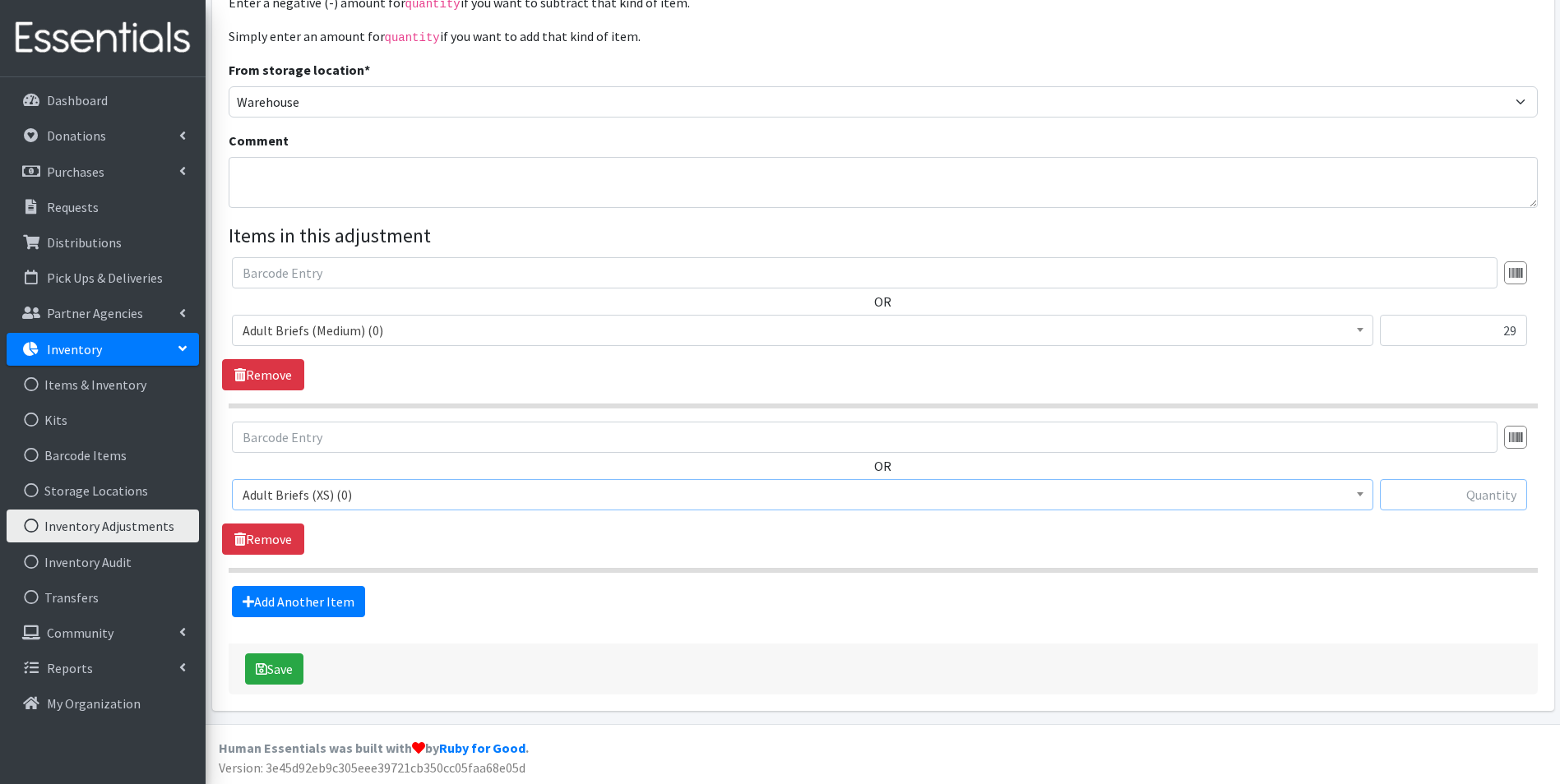
click at [1453, 491] on input "text" at bounding box center [1452, 494] width 147 height 32
type input "80"
click at [276, 666] on button "Save" at bounding box center [274, 669] width 59 height 32
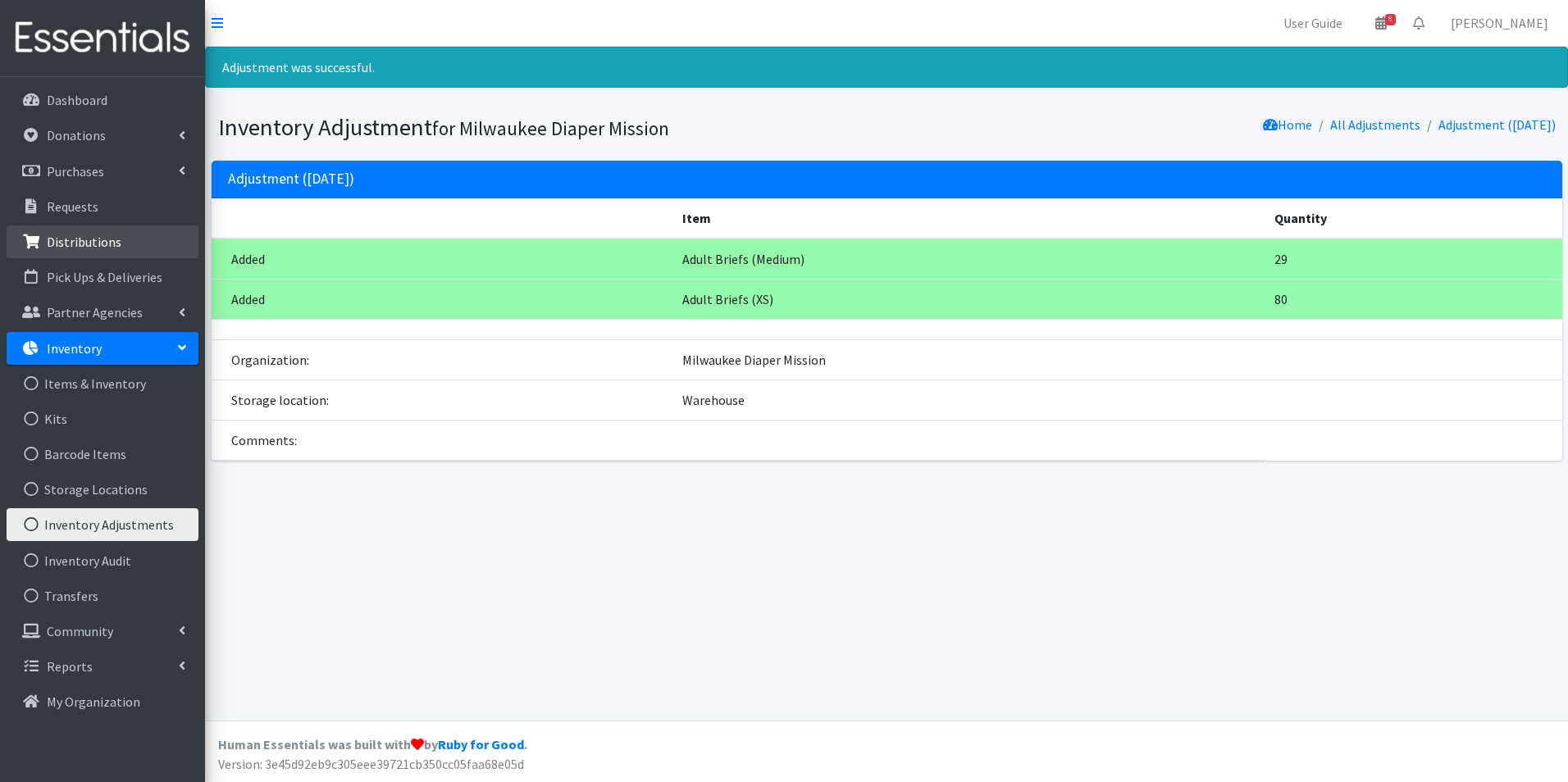
click at [108, 241] on p "Distributions" at bounding box center [84, 241] width 75 height 16
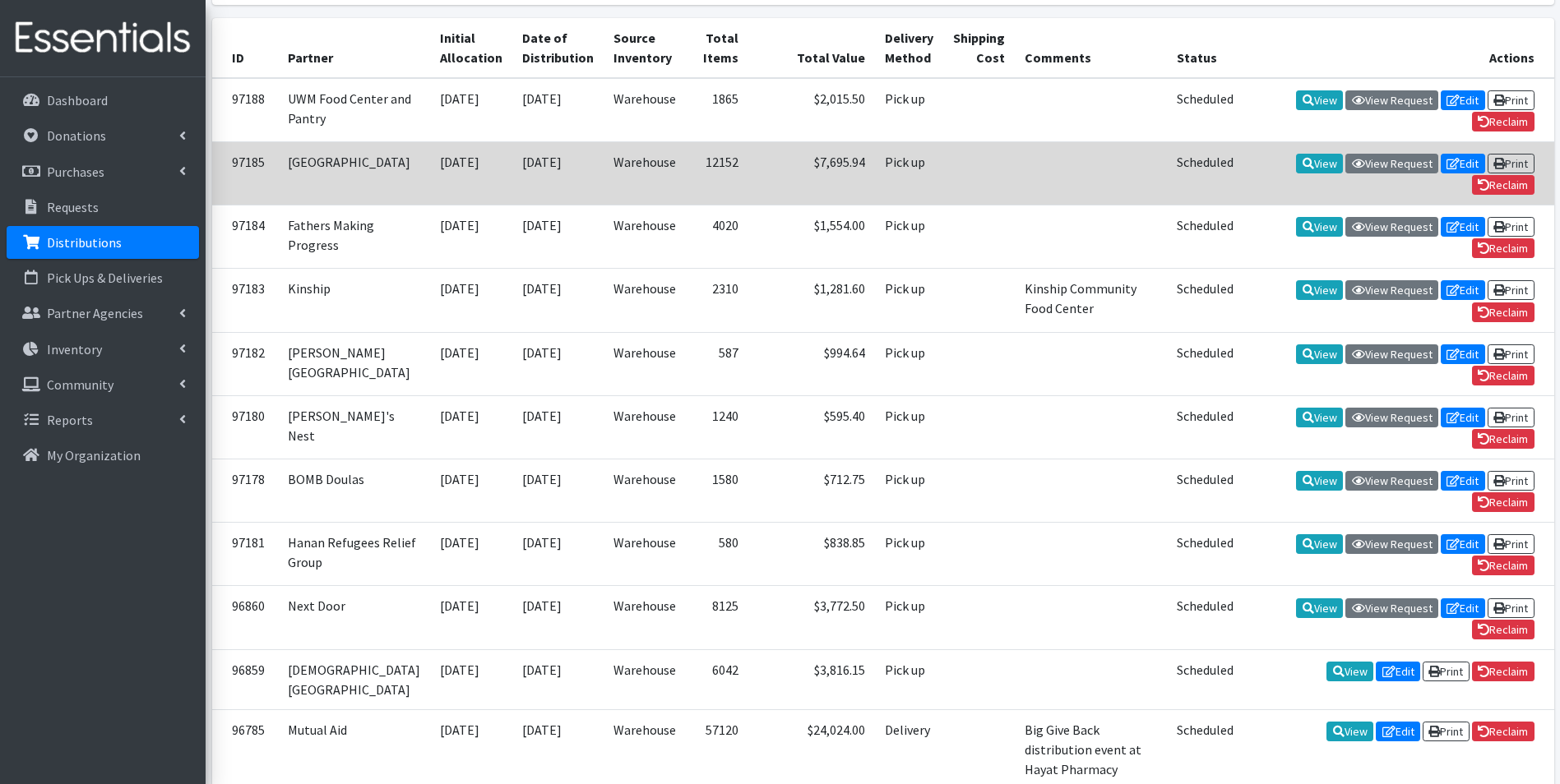
scroll to position [493, 0]
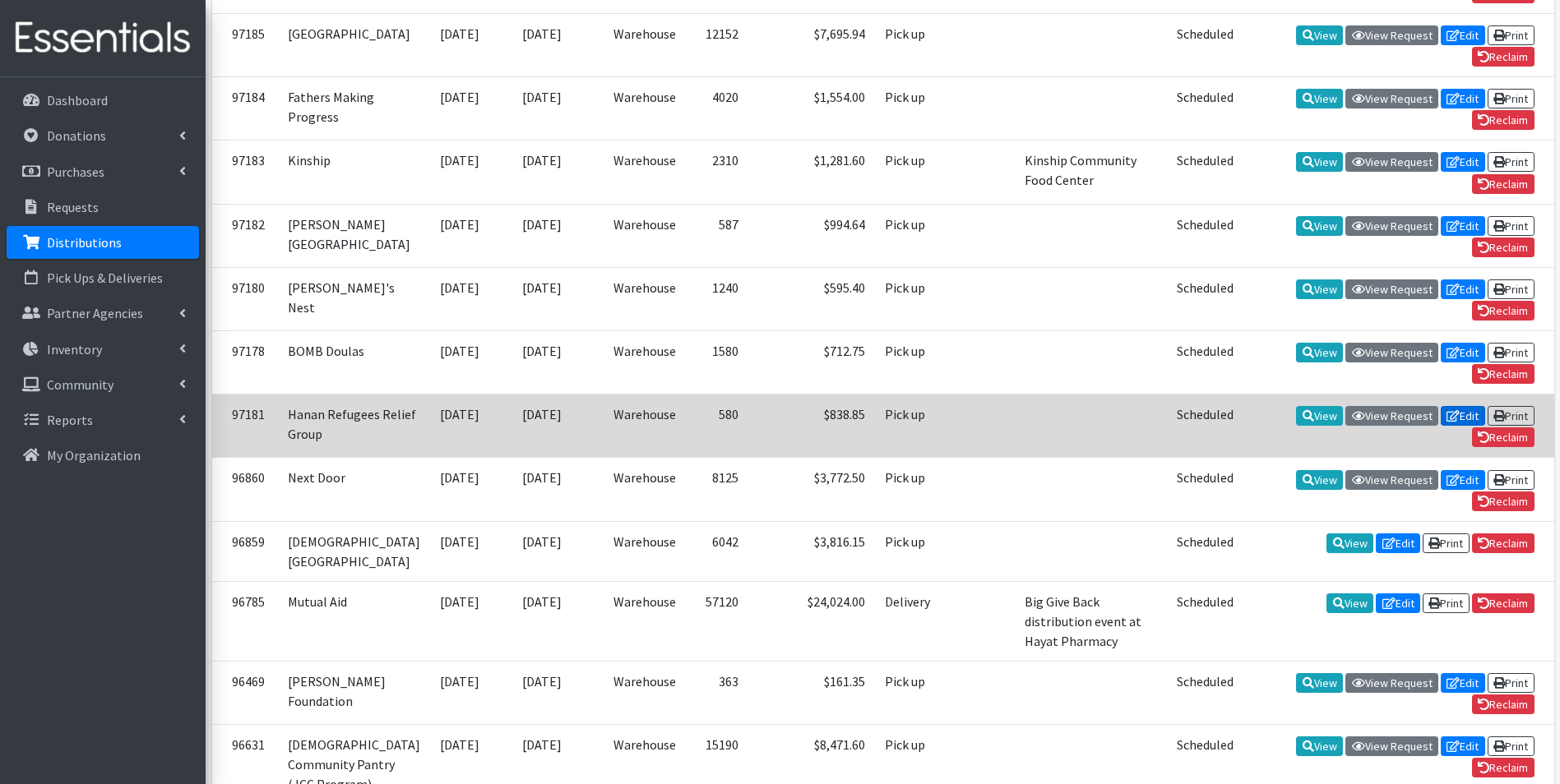
click at [1446, 421] on icon at bounding box center [1452, 416] width 13 height 12
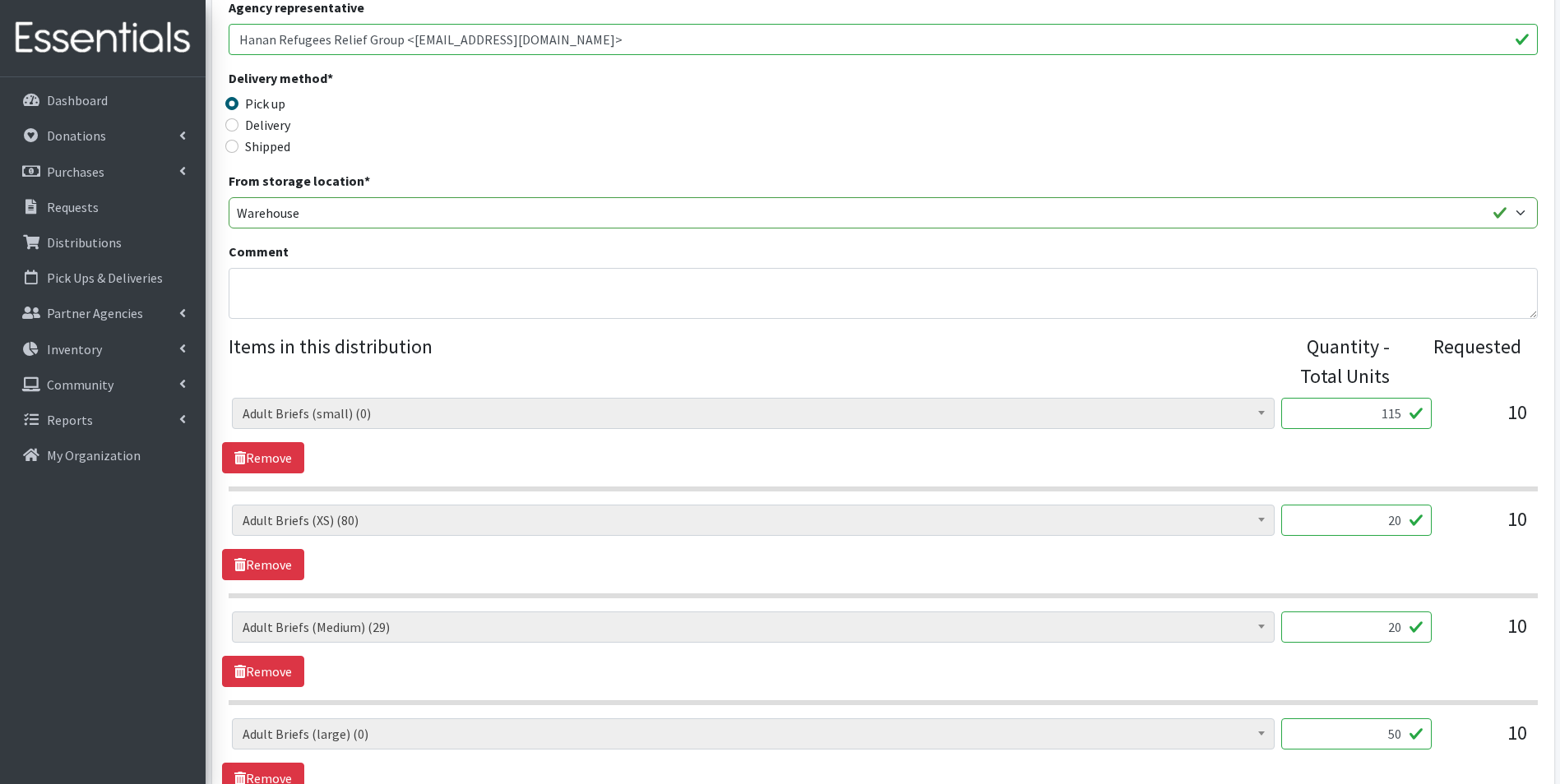
scroll to position [329, 0]
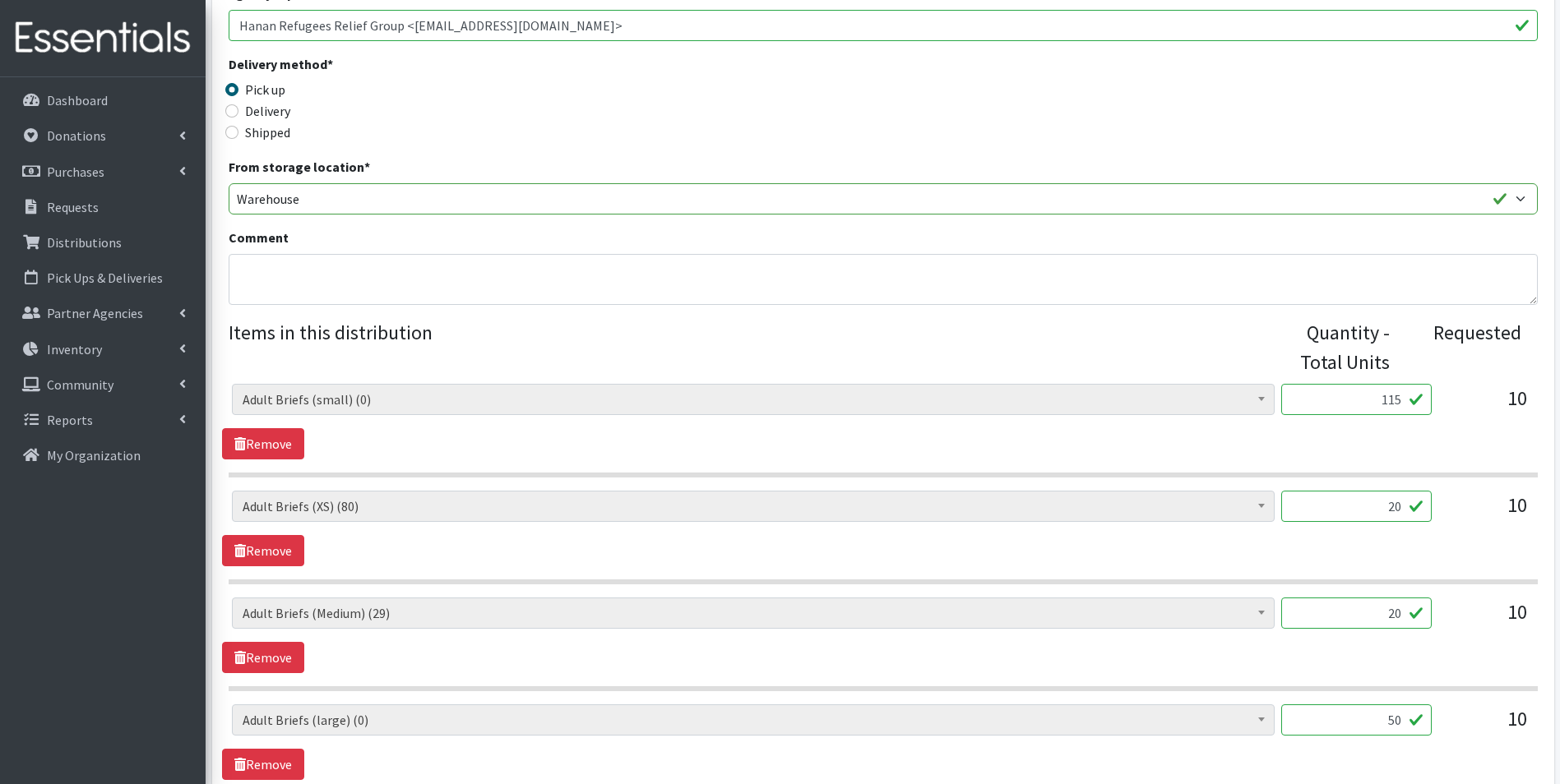
drag, startPoint x: 1364, startPoint y: 412, endPoint x: 1492, endPoint y: 414, distance: 128.0
click at [1483, 404] on div "AIO's (Newborn) (12) AIO's (Sized) (44) Adult Briefs (Medium) (29) Adult Briefs…" at bounding box center [883, 406] width 1302 height 44
type input "90"
drag, startPoint x: 1352, startPoint y: 502, endPoint x: 1545, endPoint y: 513, distance: 193.3
click at [1544, 514] on div "Partner * Ayuda Mutua MKE Bay View Community Center BOMB Doulas Camp Reunite Ca…" at bounding box center [883, 677] width 1342 height 1799
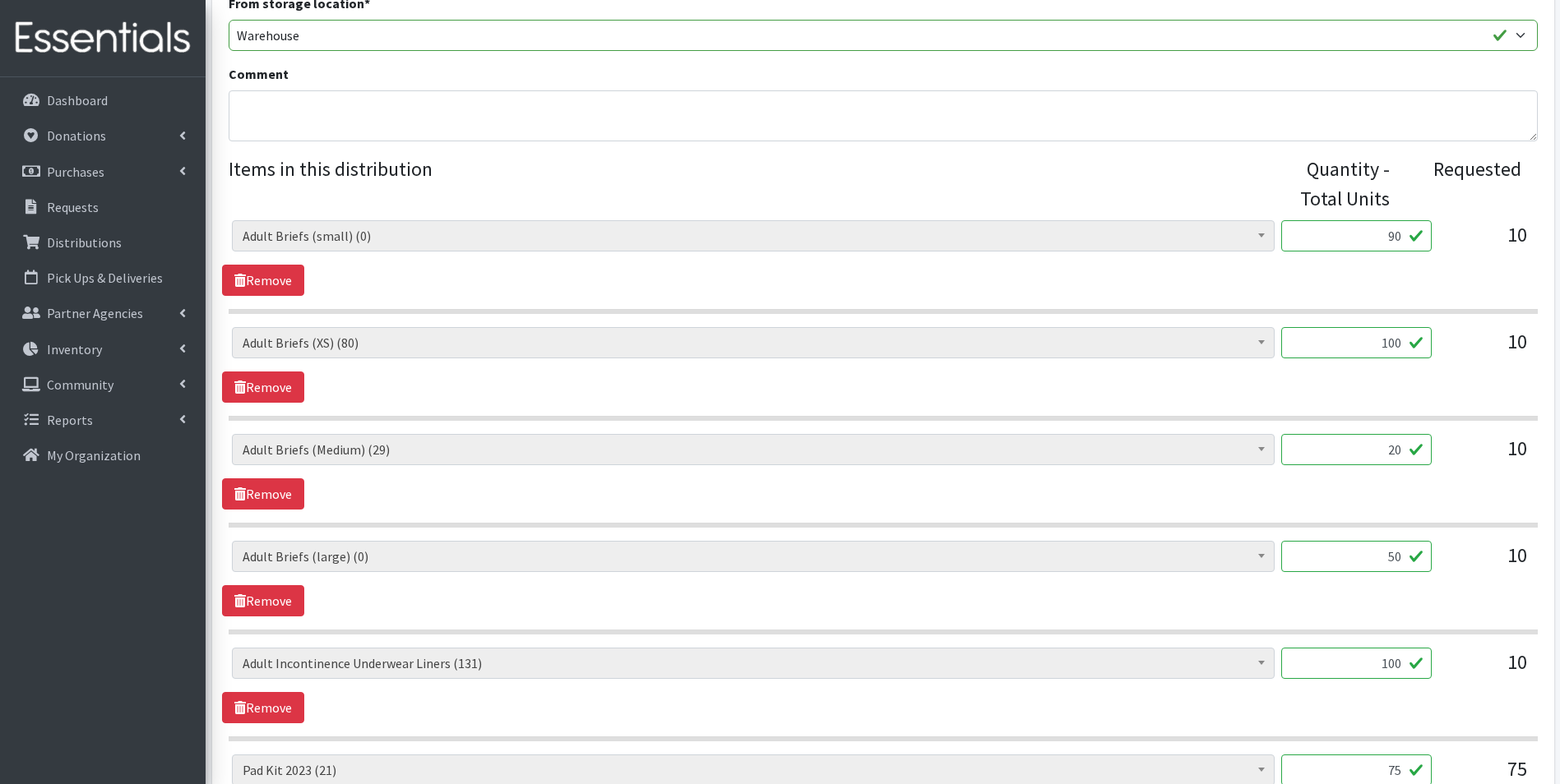
scroll to position [493, 0]
type input "100"
drag, startPoint x: 1394, startPoint y: 461, endPoint x: 1356, endPoint y: 478, distance: 41.6
click at [1429, 472] on div "20" at bounding box center [1356, 455] width 151 height 44
drag, startPoint x: 1338, startPoint y: 459, endPoint x: 1528, endPoint y: 468, distance: 190.2
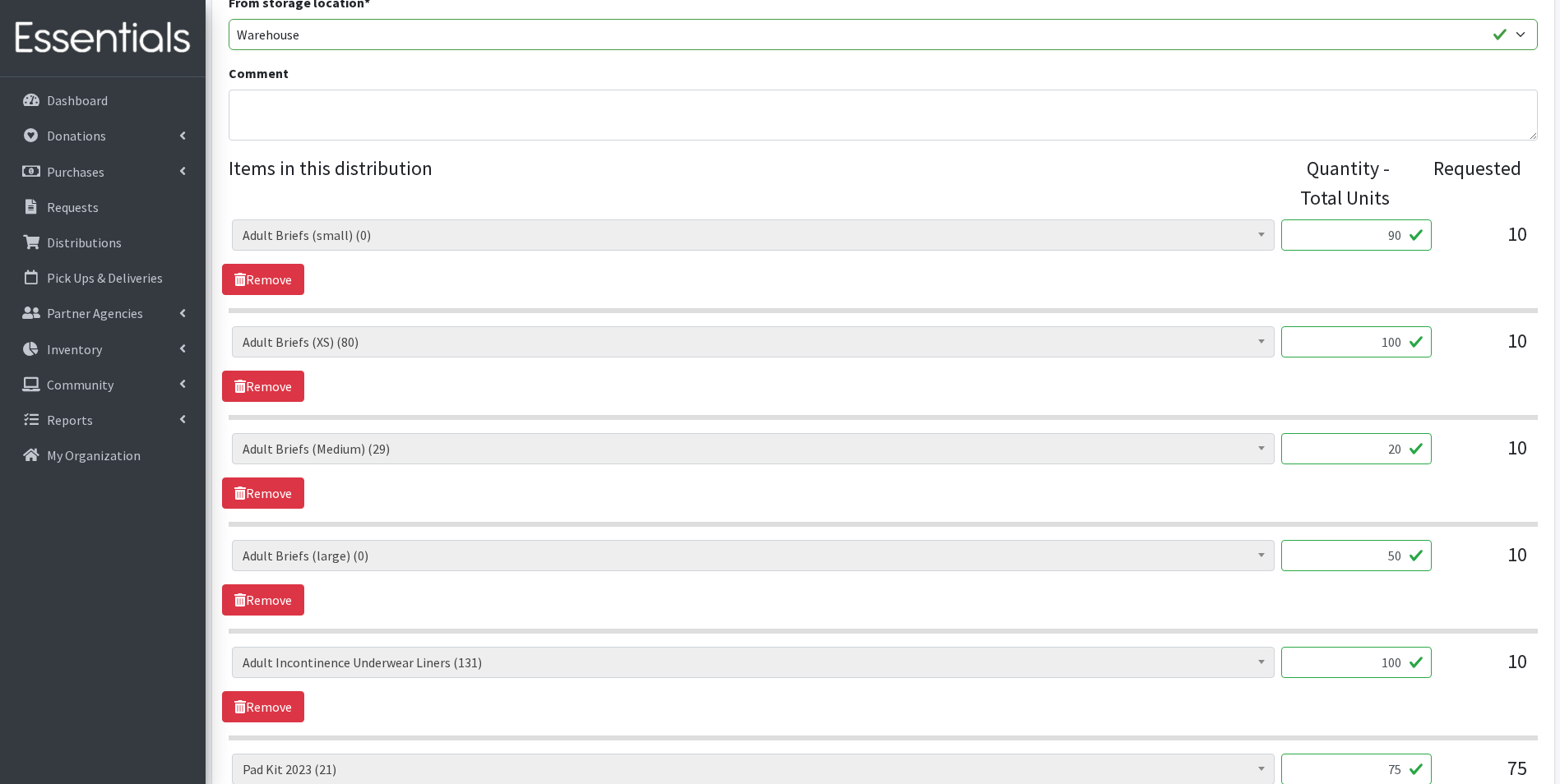
click at [1528, 468] on div "AIO's (Newborn) (12) AIO's (Sized) (44) Adult Briefs (Medium) (29) Adult Briefs…" at bounding box center [883, 455] width 1302 height 44
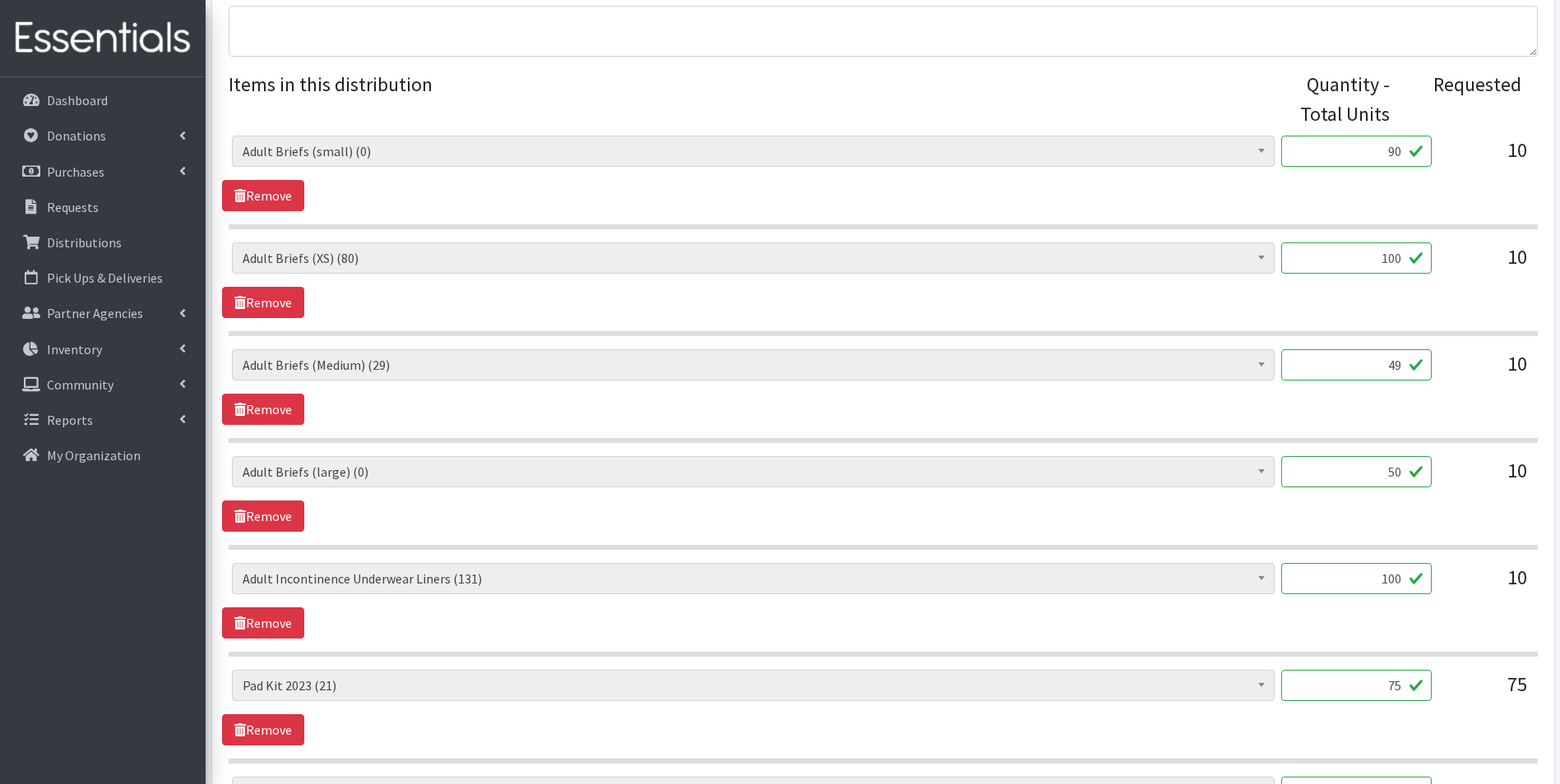
scroll to position [657, 0]
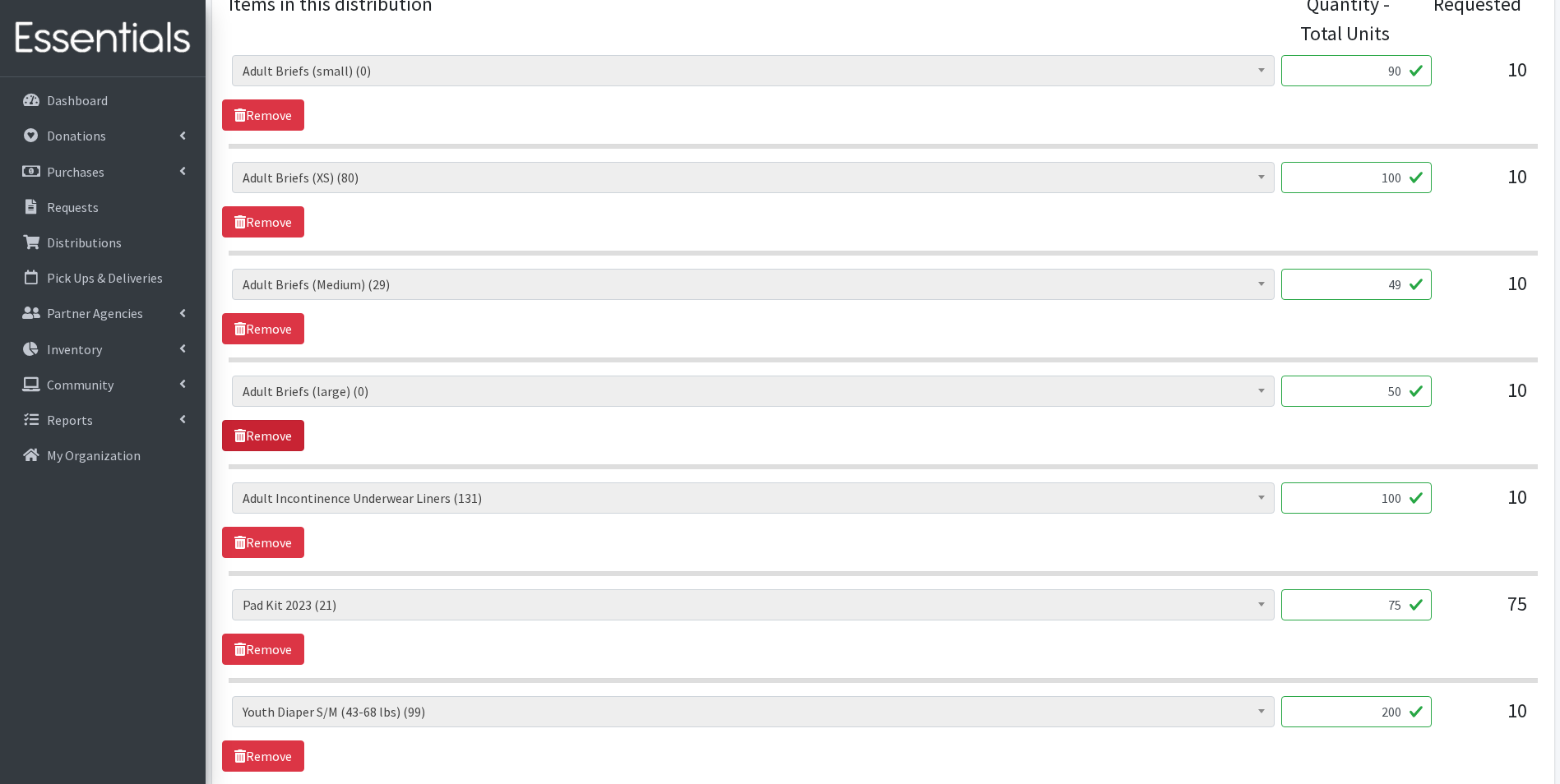
type input "49"
click at [295, 440] on link "Remove" at bounding box center [263, 436] width 83 height 32
drag, startPoint x: 1383, startPoint y: 392, endPoint x: 1397, endPoint y: 392, distance: 14.0
click at [1397, 392] on input "100" at bounding box center [1356, 391] width 151 height 32
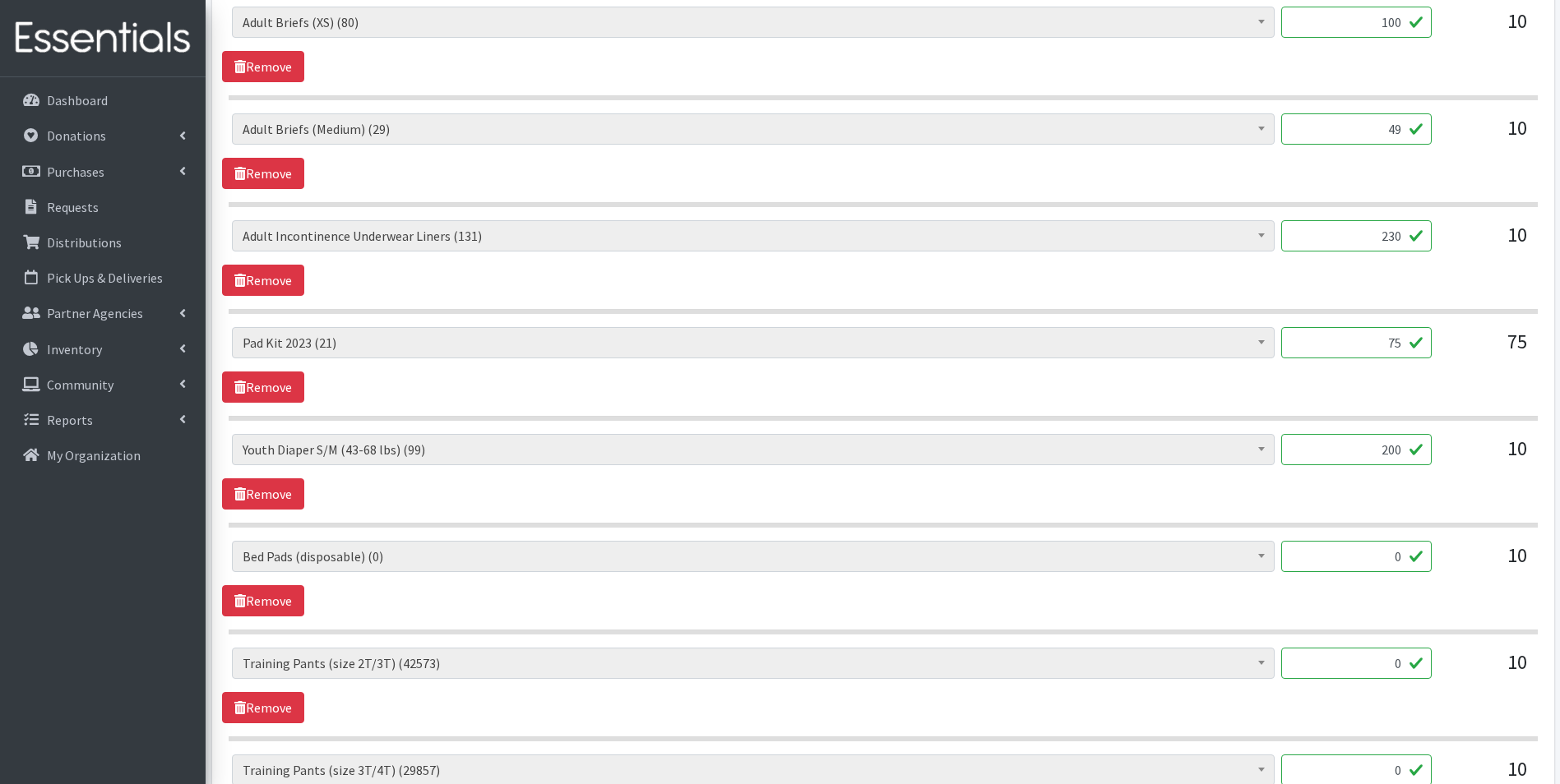
scroll to position [821, 0]
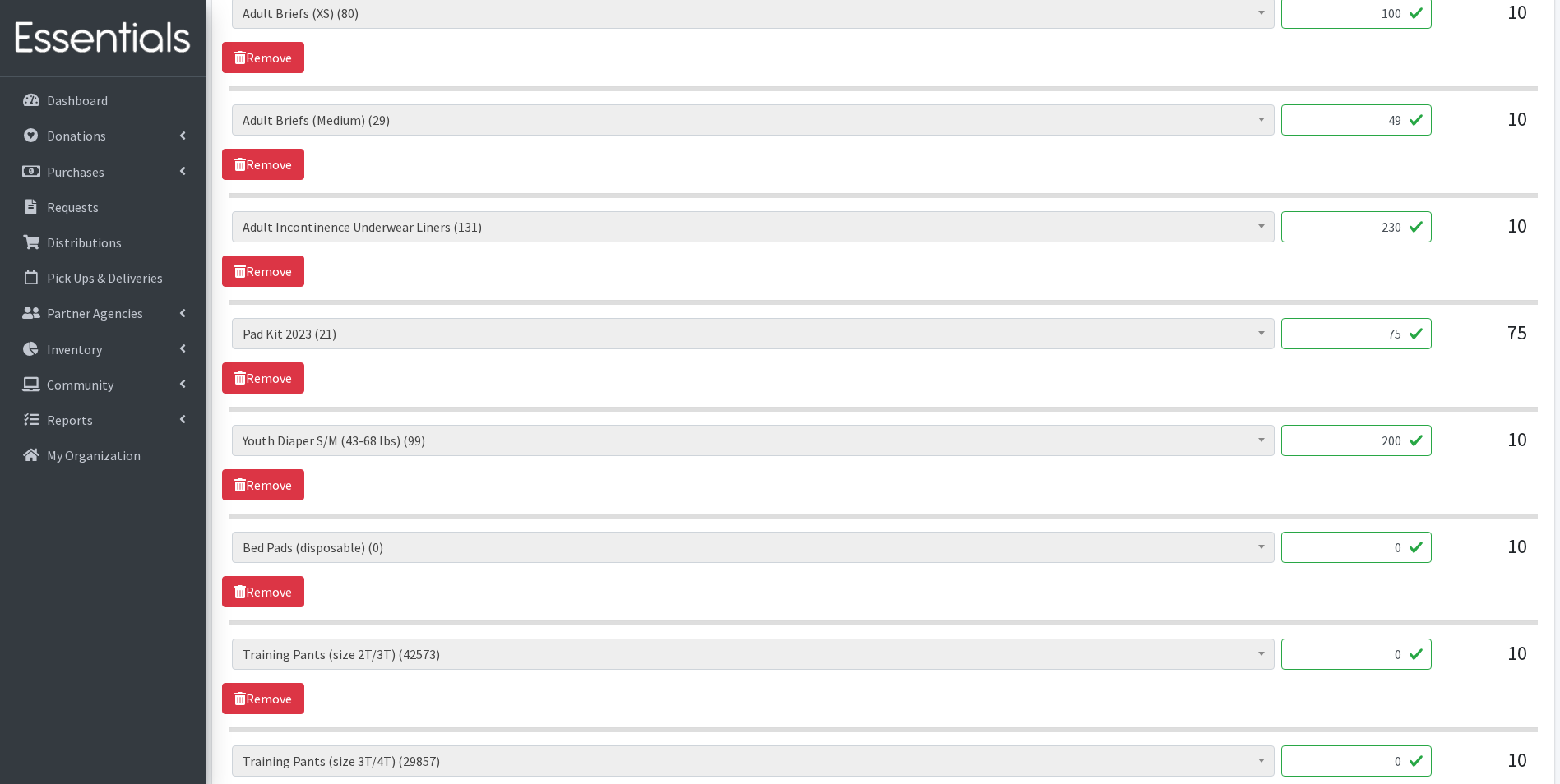
type input "230"
drag, startPoint x: 1395, startPoint y: 441, endPoint x: 1411, endPoint y: 441, distance: 16.0
click at [1411, 441] on input "200" at bounding box center [1356, 440] width 151 height 32
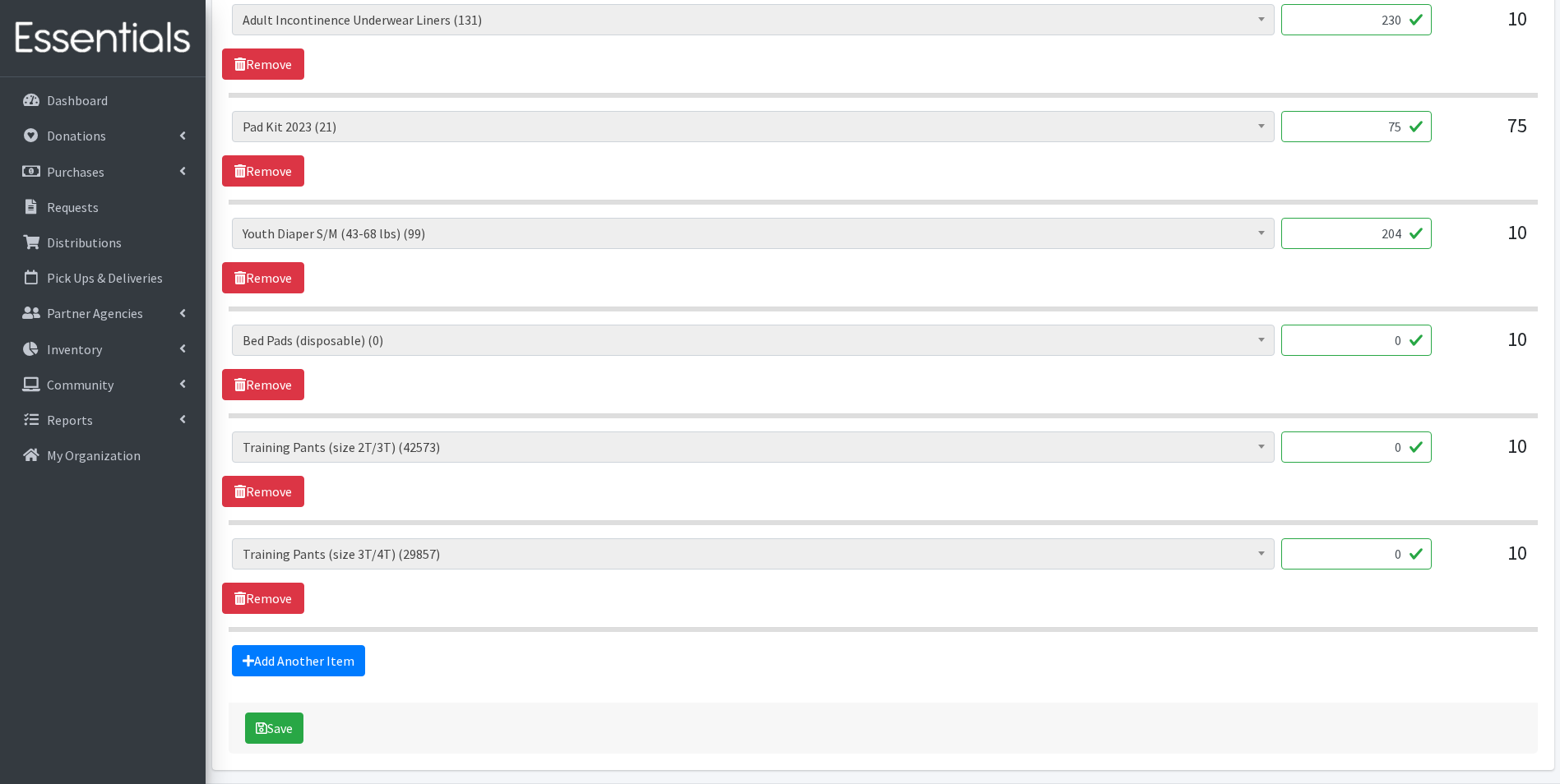
scroll to position [1090, 0]
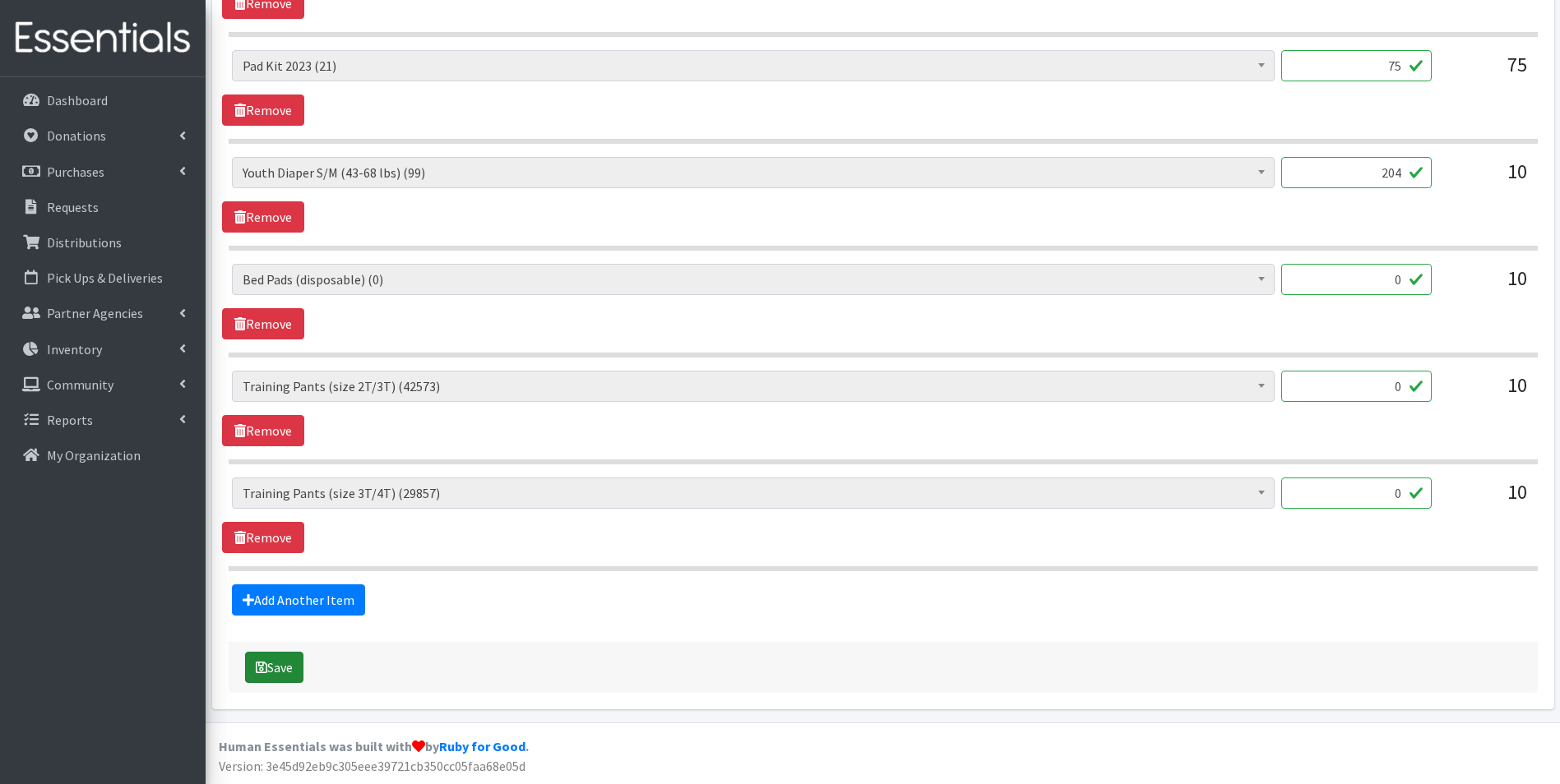
type input "204"
click at [275, 661] on button "Save" at bounding box center [274, 667] width 59 height 32
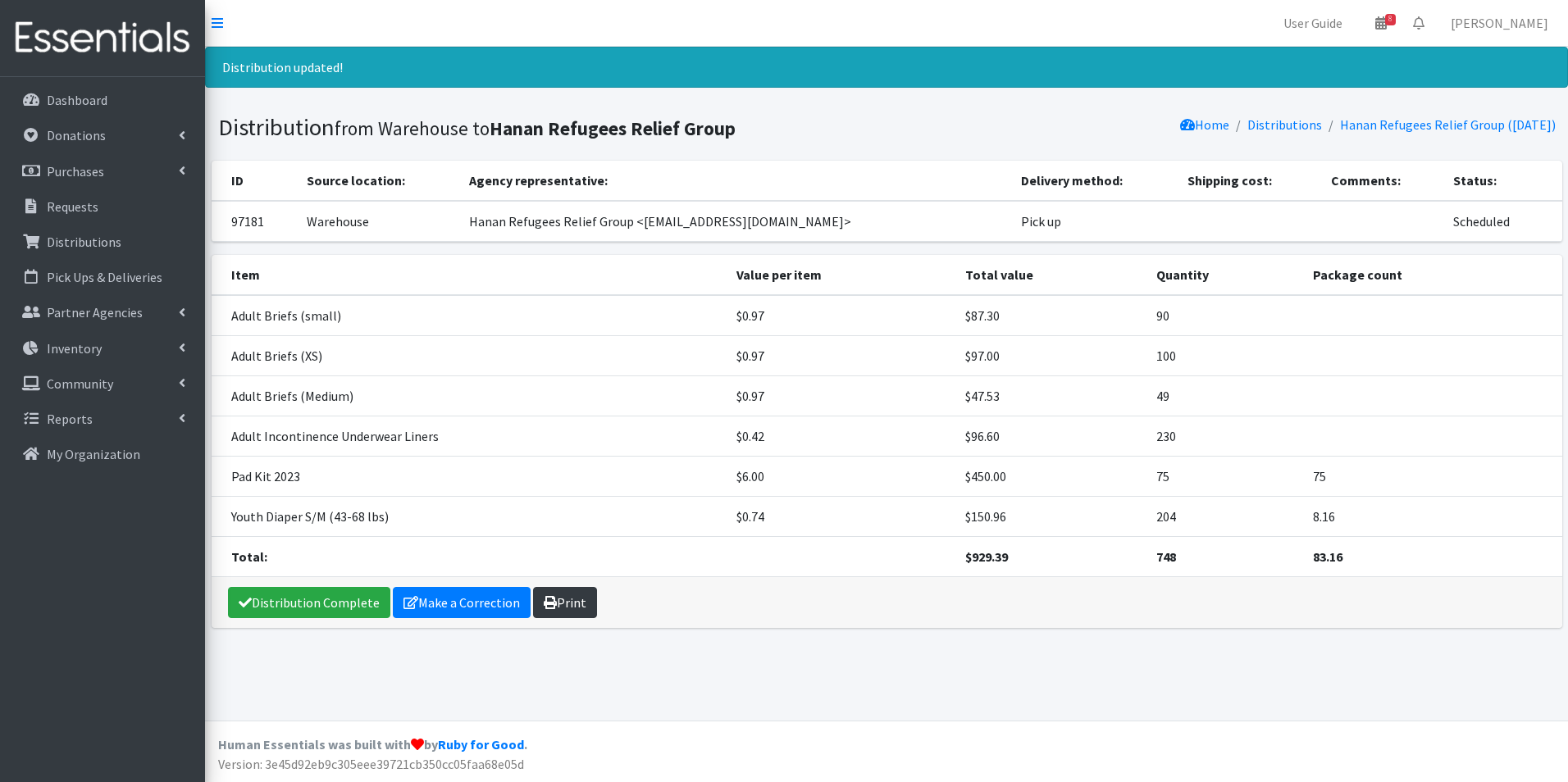
click at [571, 602] on link "Print" at bounding box center [565, 602] width 64 height 32
